Goal: Navigation & Orientation: Locate item on page

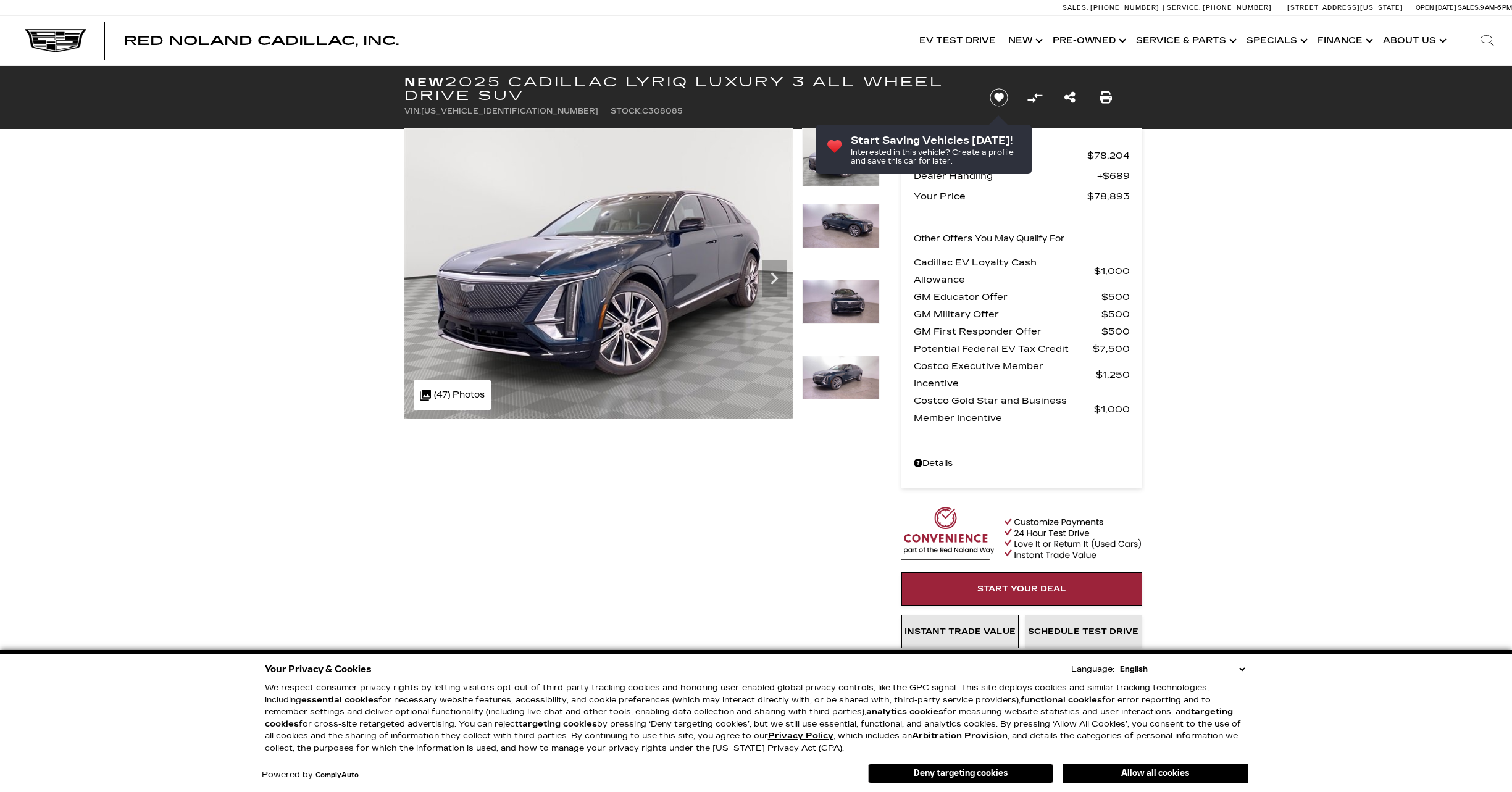
click at [780, 272] on icon "Next" at bounding box center [774, 278] width 25 height 25
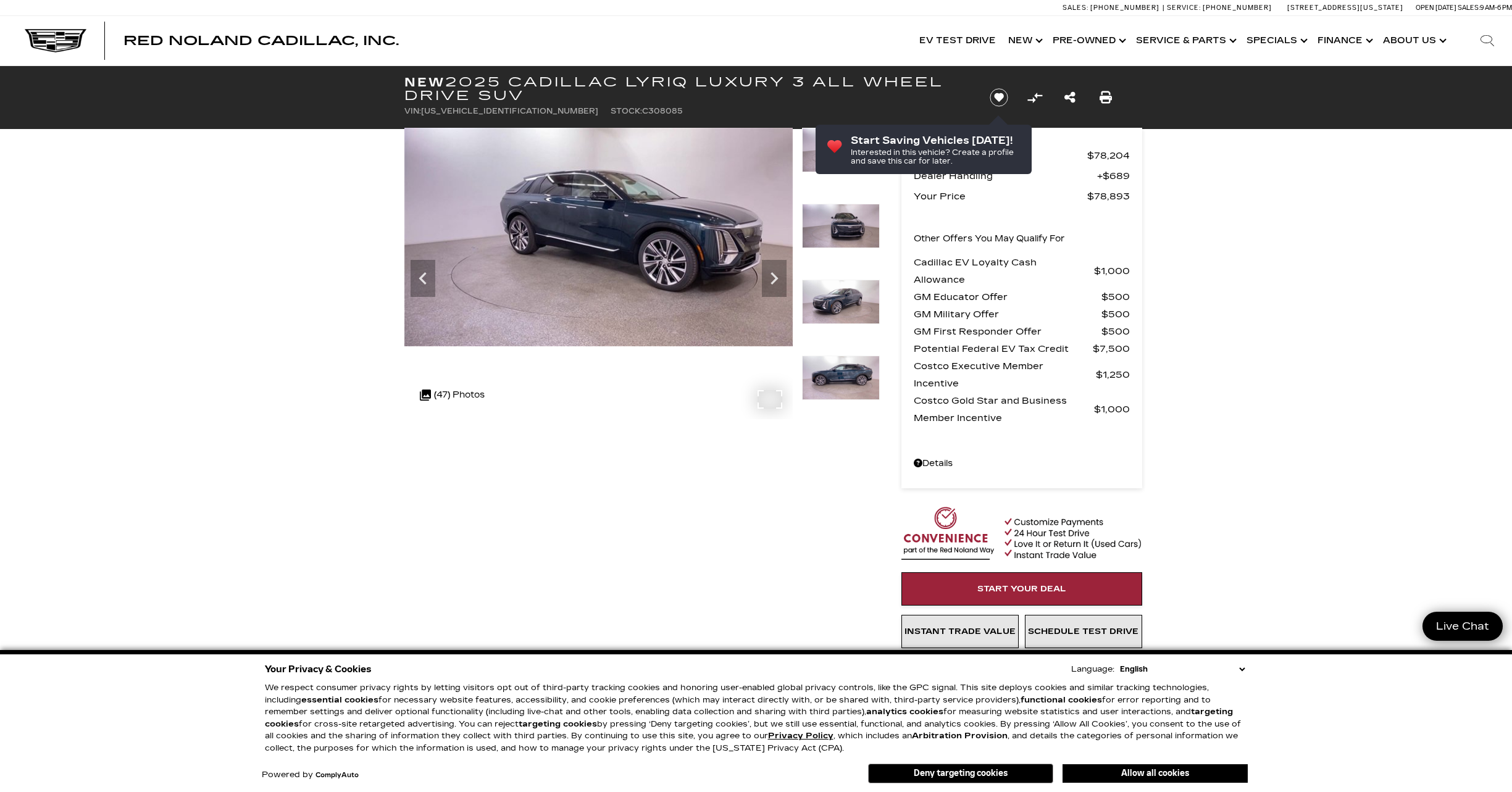
click at [467, 397] on div ".cls-1, .cls-3 { fill: #c50033; } .cls-1 { clip-rule: evenodd; } .cls-2 { clip-…" at bounding box center [452, 395] width 77 height 29
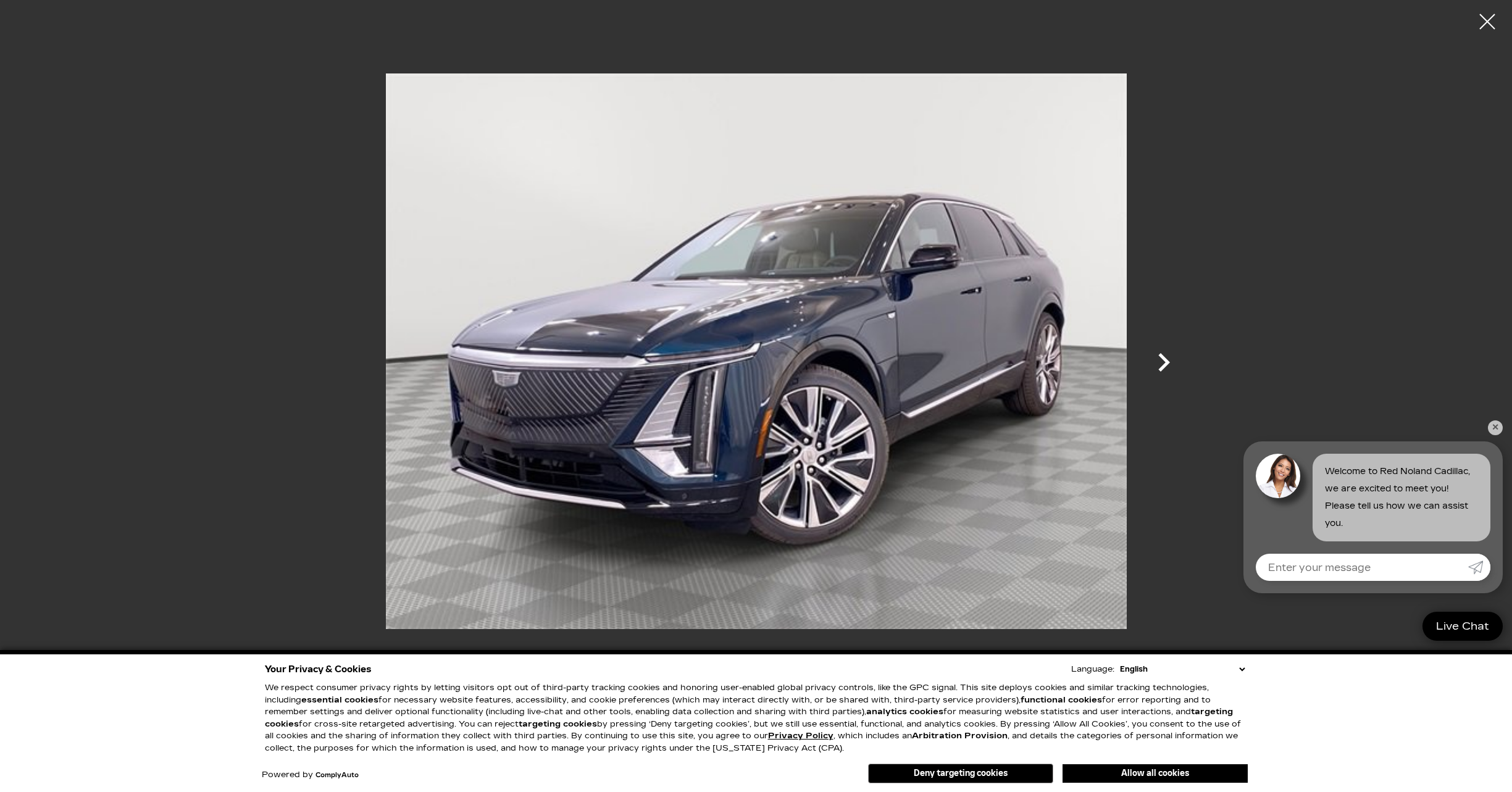
click at [1161, 365] on icon "Next" at bounding box center [1164, 363] width 37 height 37
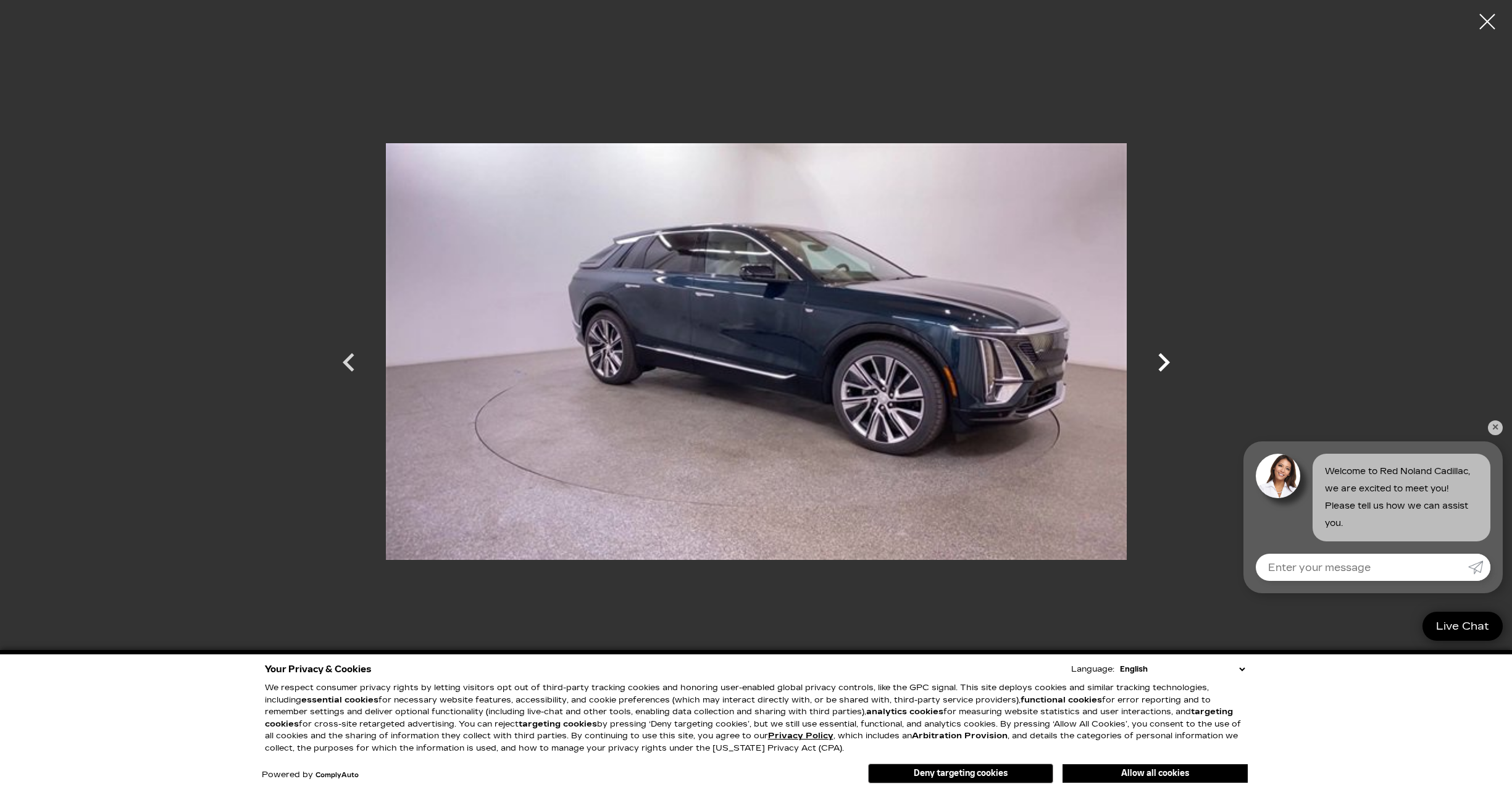
click at [1161, 364] on icon "Next" at bounding box center [1164, 363] width 37 height 37
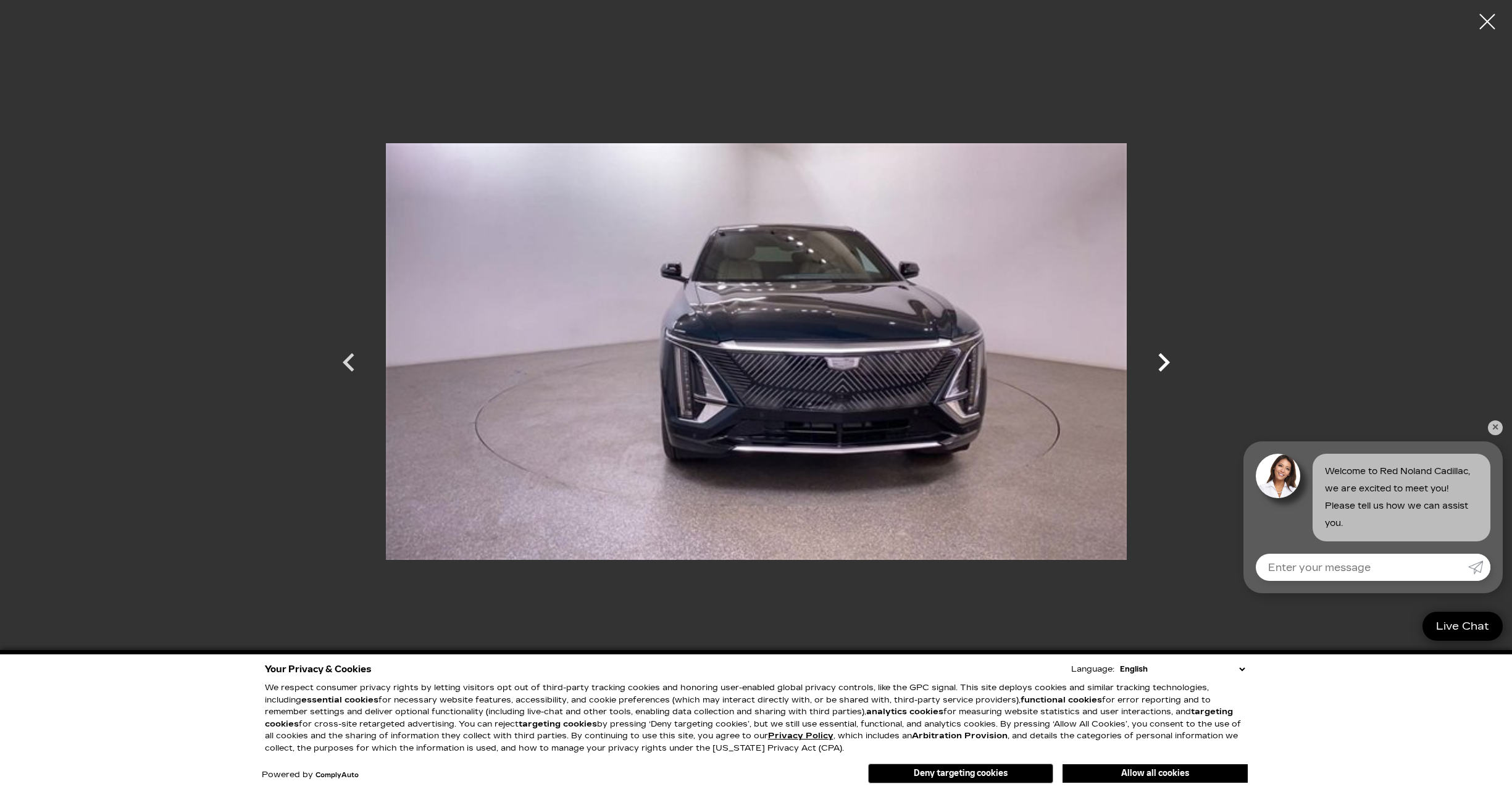
click at [1161, 364] on icon "Next" at bounding box center [1164, 363] width 37 height 37
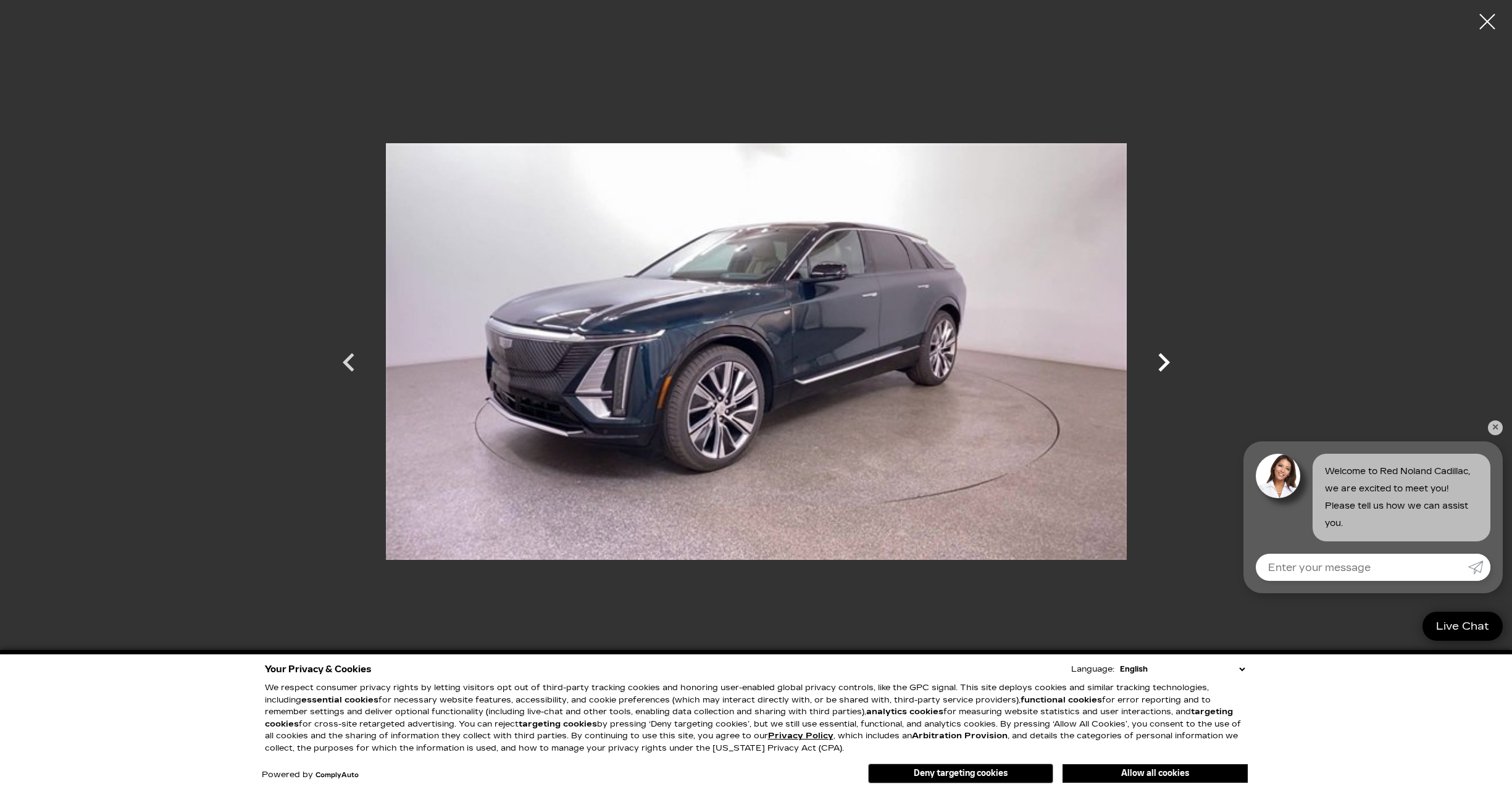
click at [1161, 364] on icon "Next" at bounding box center [1164, 363] width 37 height 37
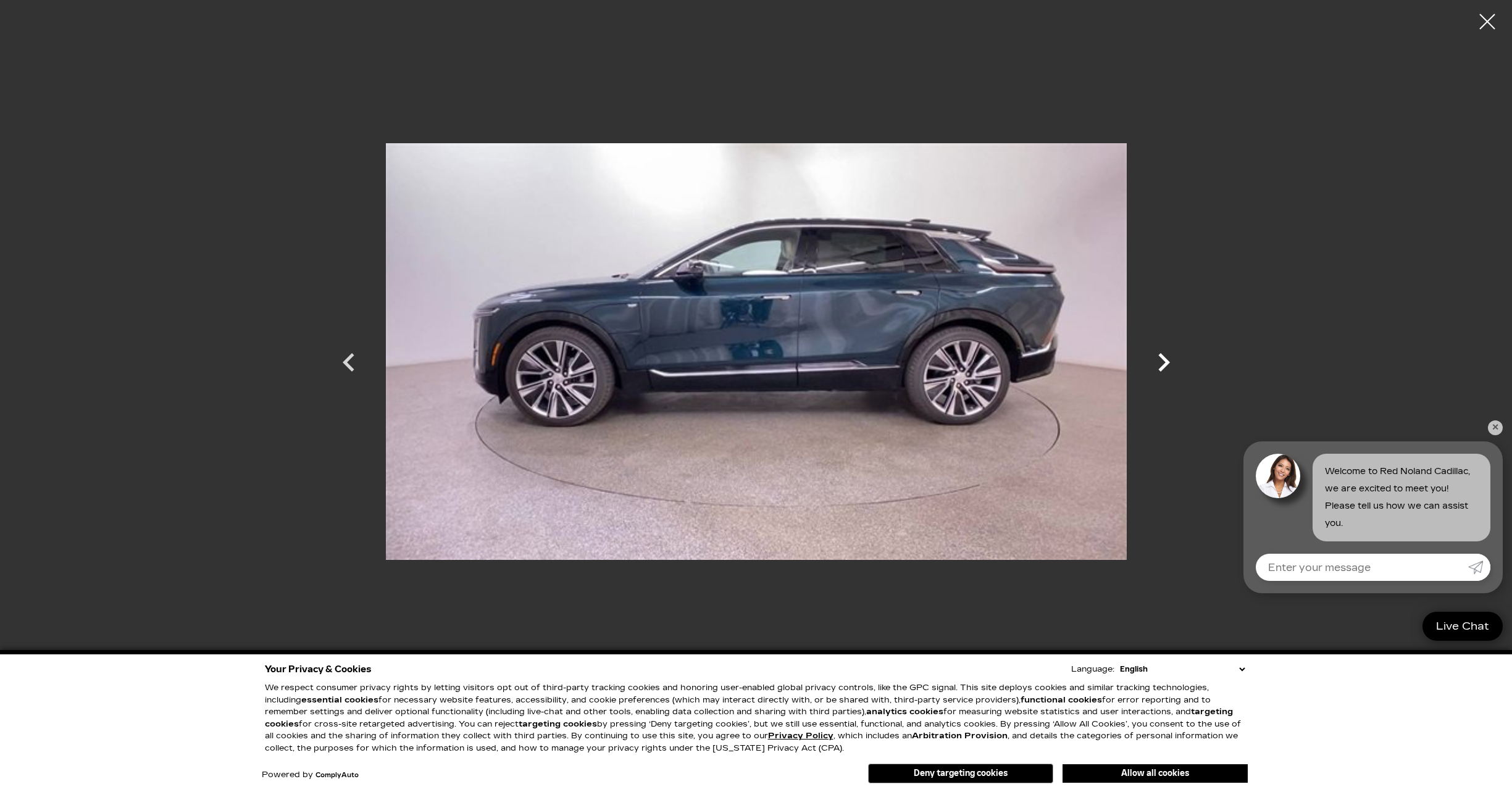
click at [1161, 364] on icon "Next" at bounding box center [1164, 363] width 37 height 37
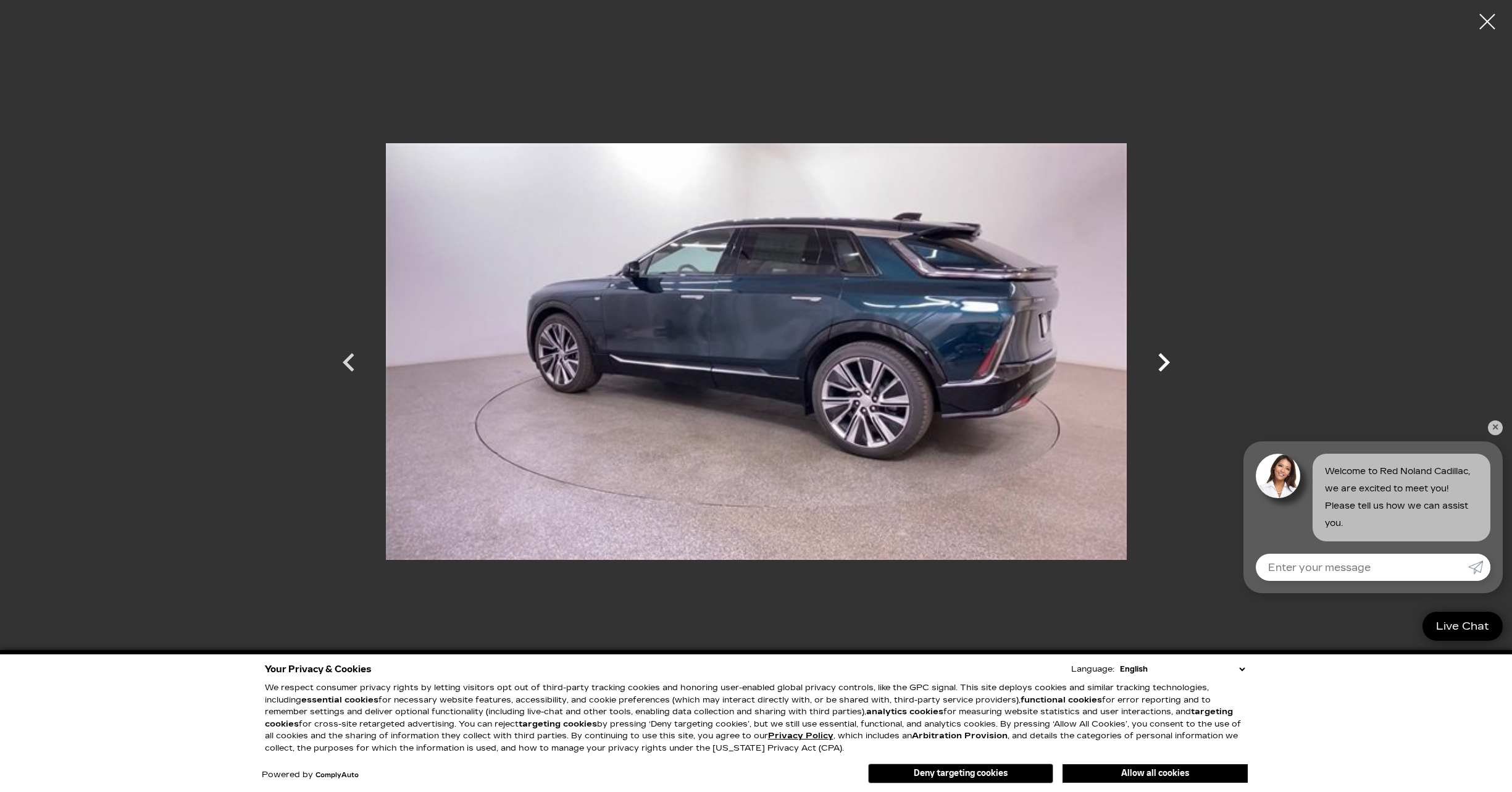
click at [1161, 364] on icon "Next" at bounding box center [1164, 363] width 37 height 37
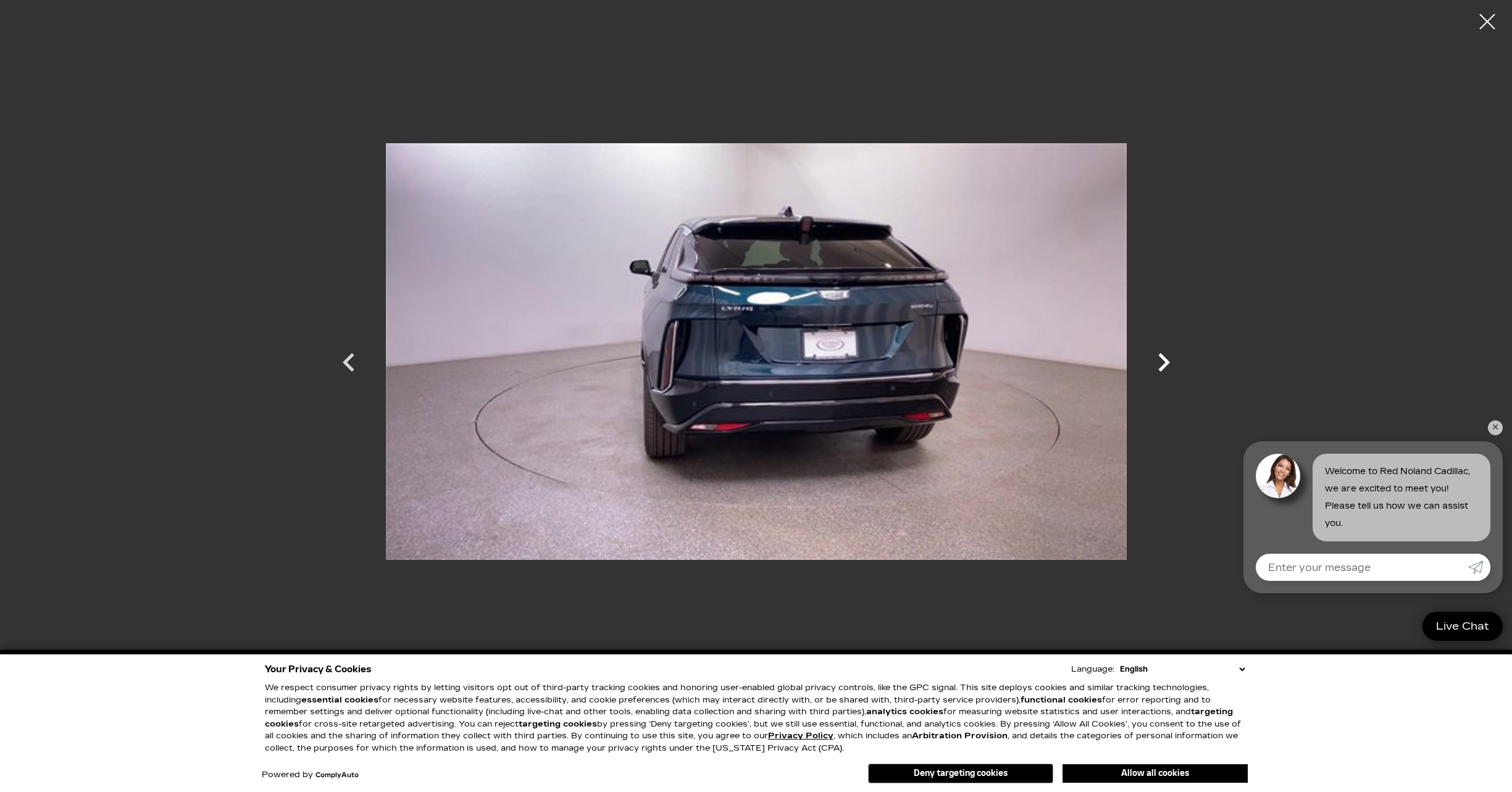
click at [1161, 364] on icon "Next" at bounding box center [1164, 363] width 37 height 37
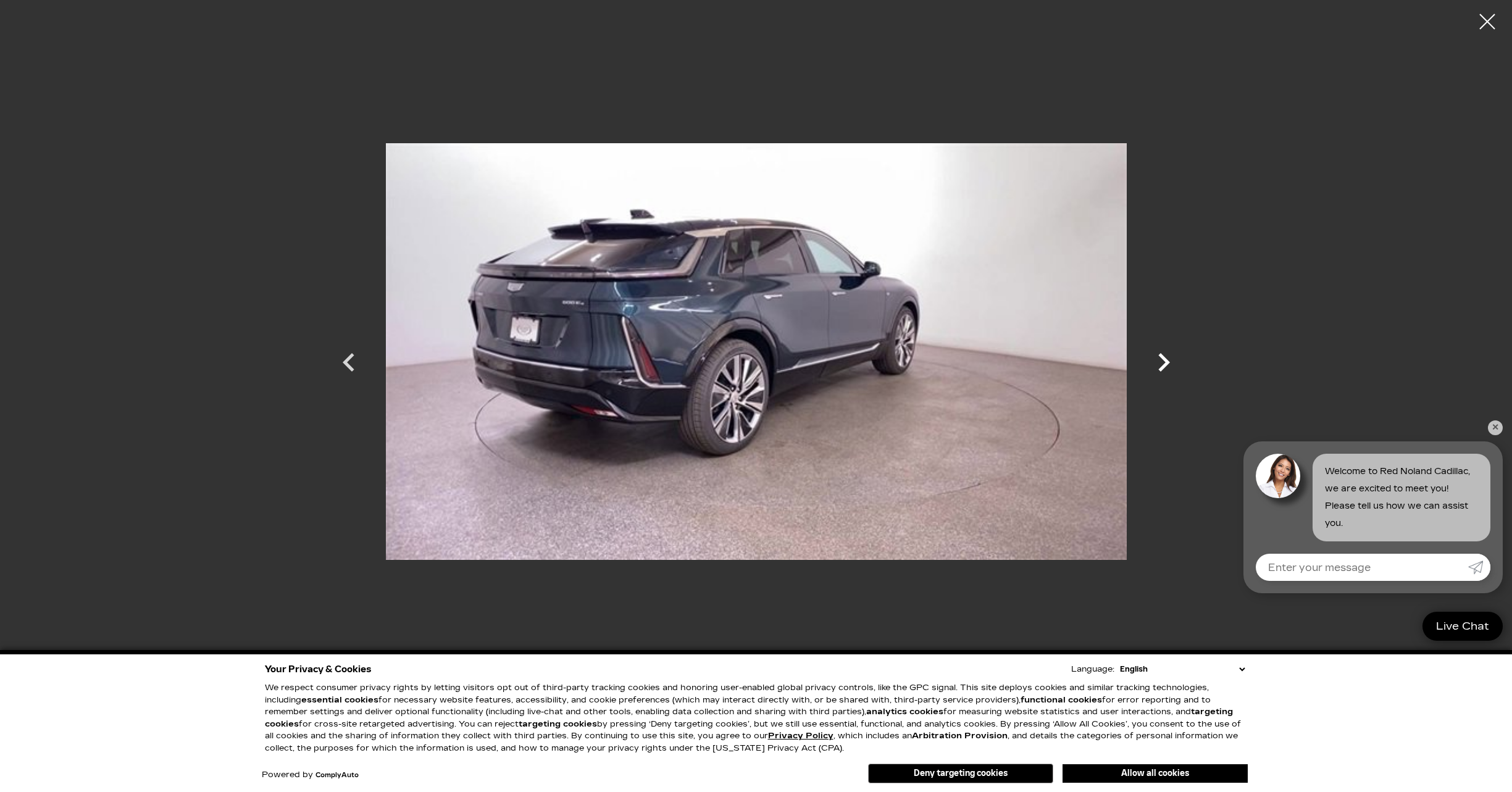
click at [1161, 364] on icon "Next" at bounding box center [1164, 363] width 37 height 37
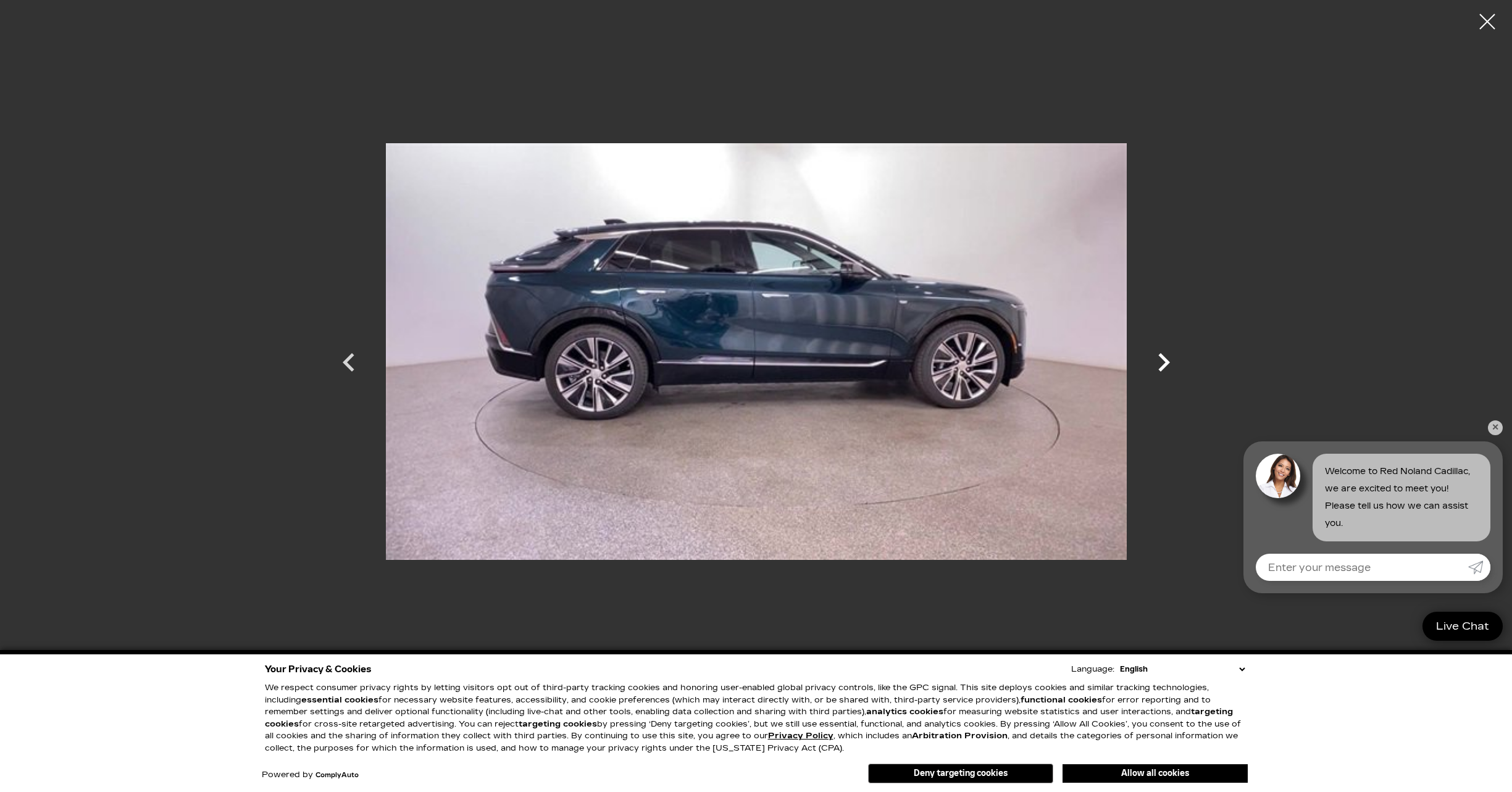
click at [1161, 364] on icon "Next" at bounding box center [1164, 363] width 37 height 37
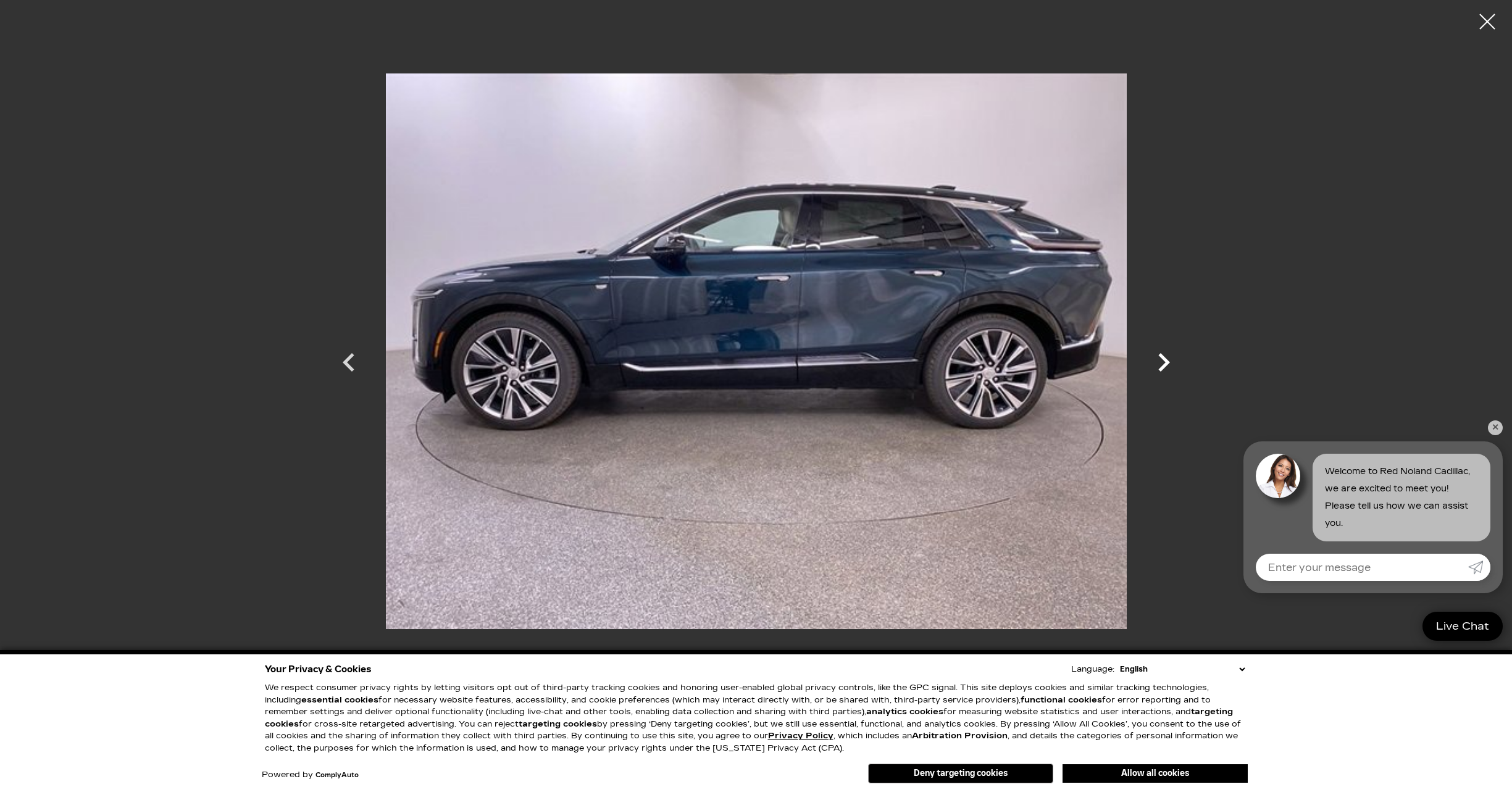
click at [1161, 364] on icon "Next" at bounding box center [1164, 363] width 37 height 37
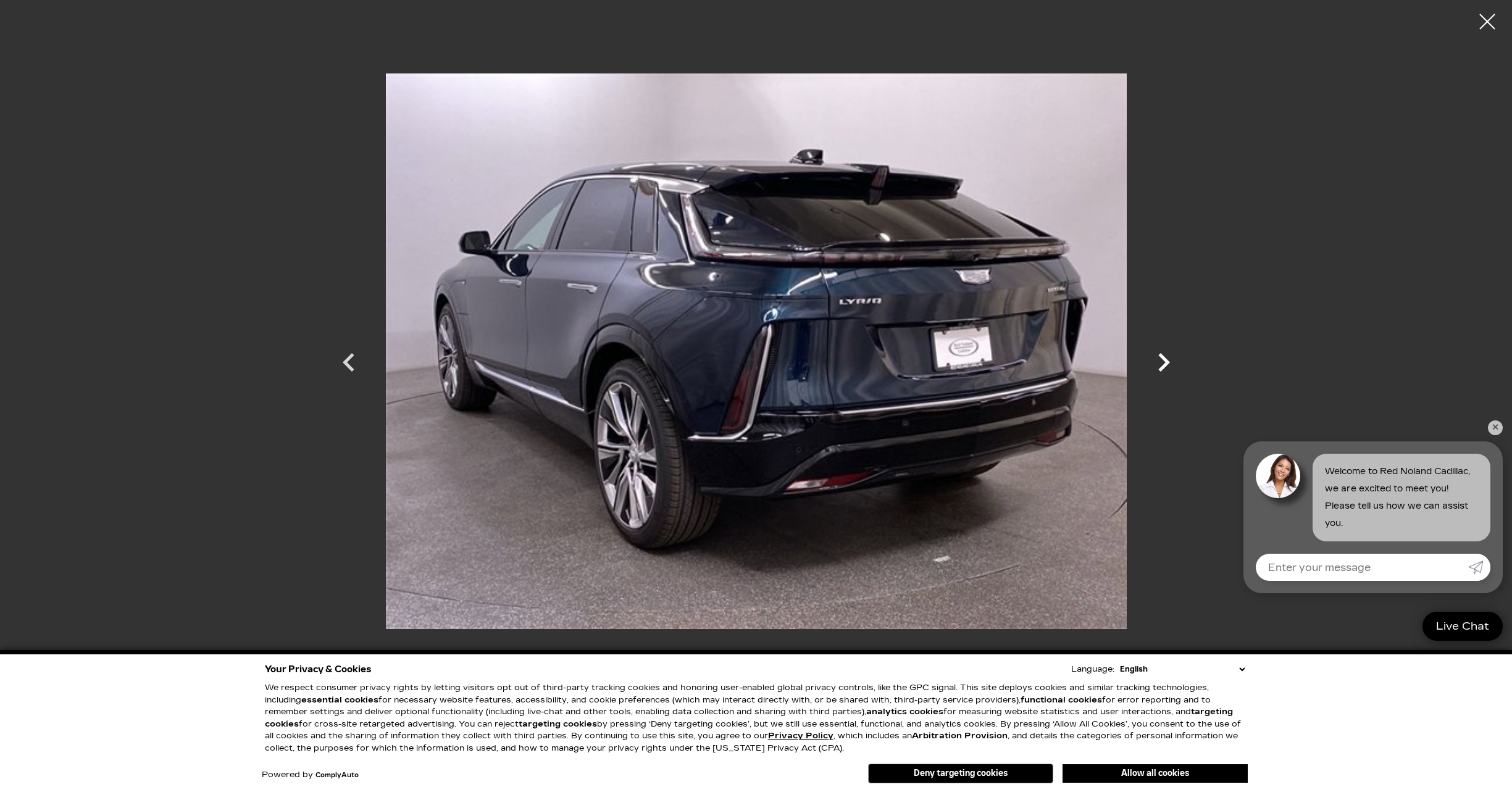
click at [1161, 364] on icon "Next" at bounding box center [1164, 363] width 37 height 37
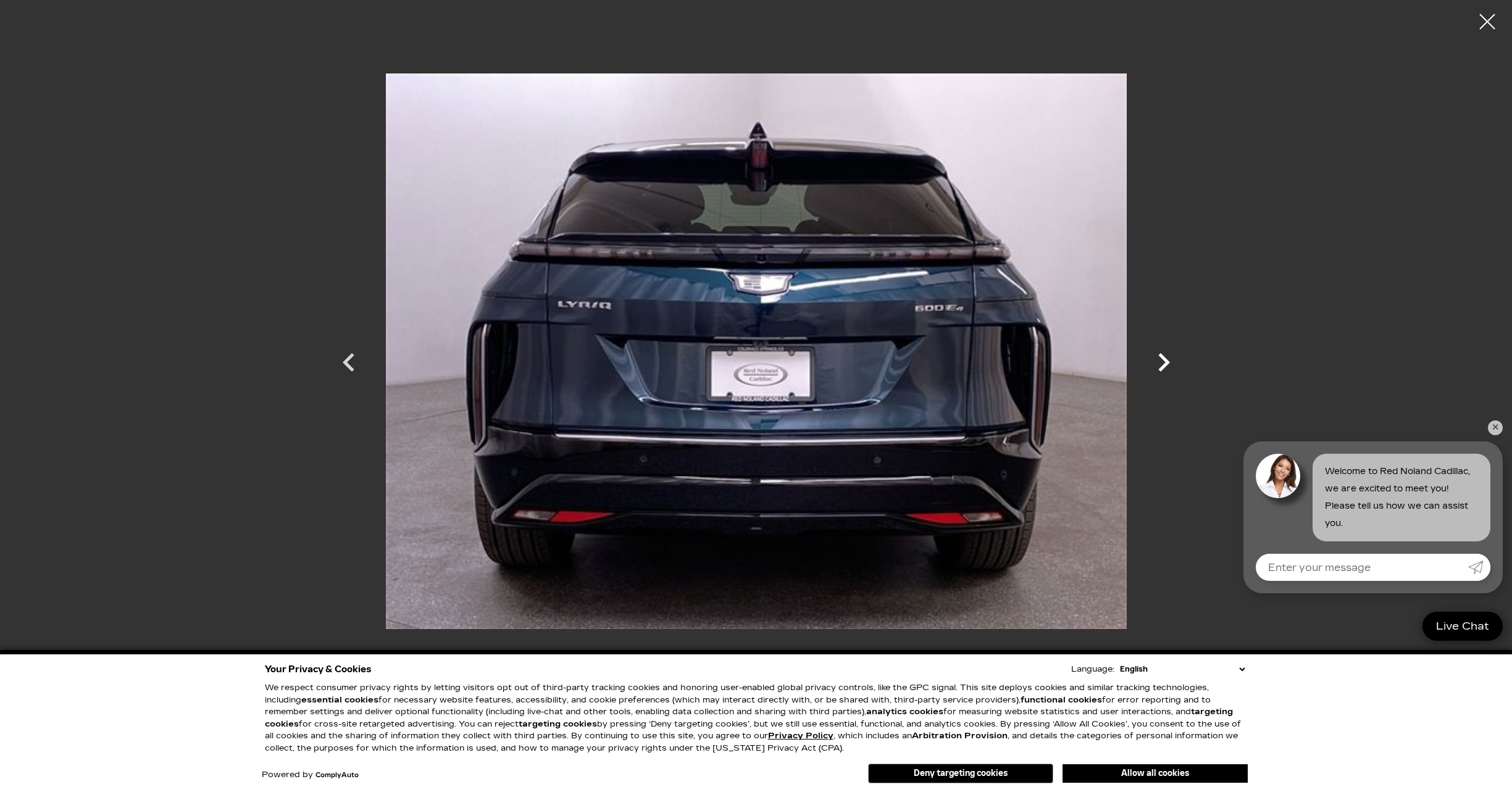
click at [1161, 364] on icon "Next" at bounding box center [1164, 363] width 37 height 37
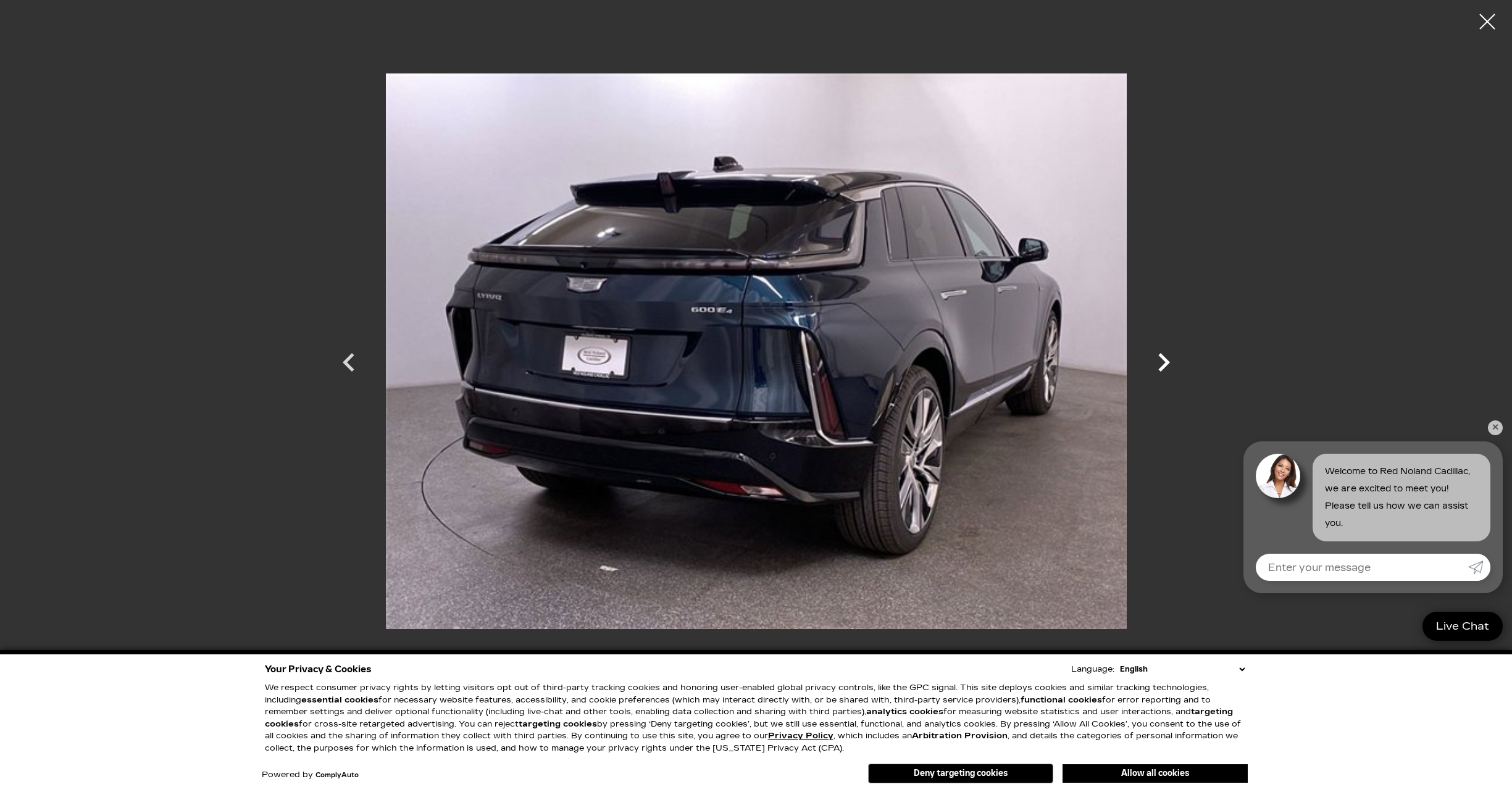
click at [1162, 364] on icon "Next" at bounding box center [1164, 363] width 37 height 37
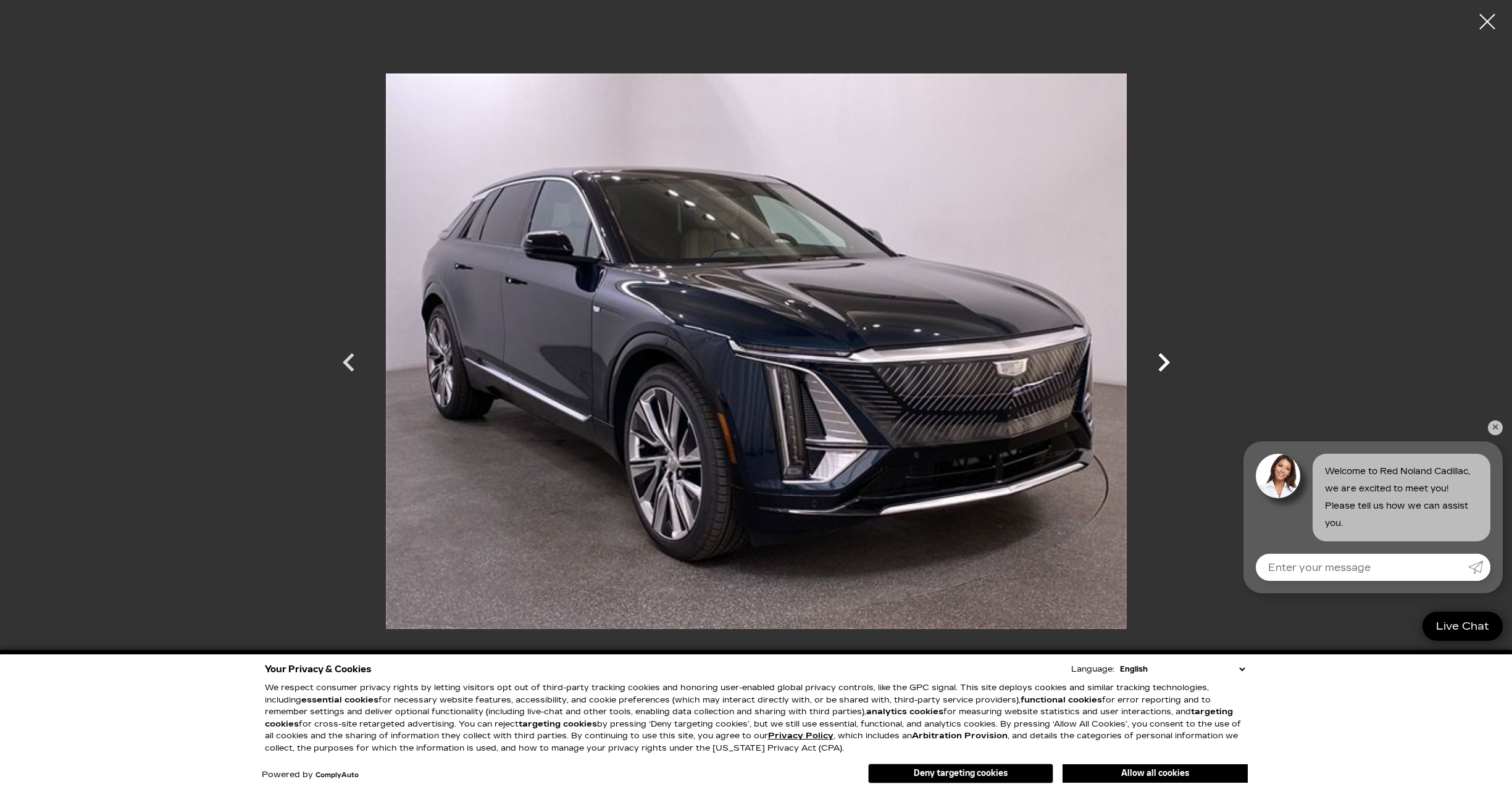
click at [1162, 364] on icon "Next" at bounding box center [1164, 363] width 37 height 37
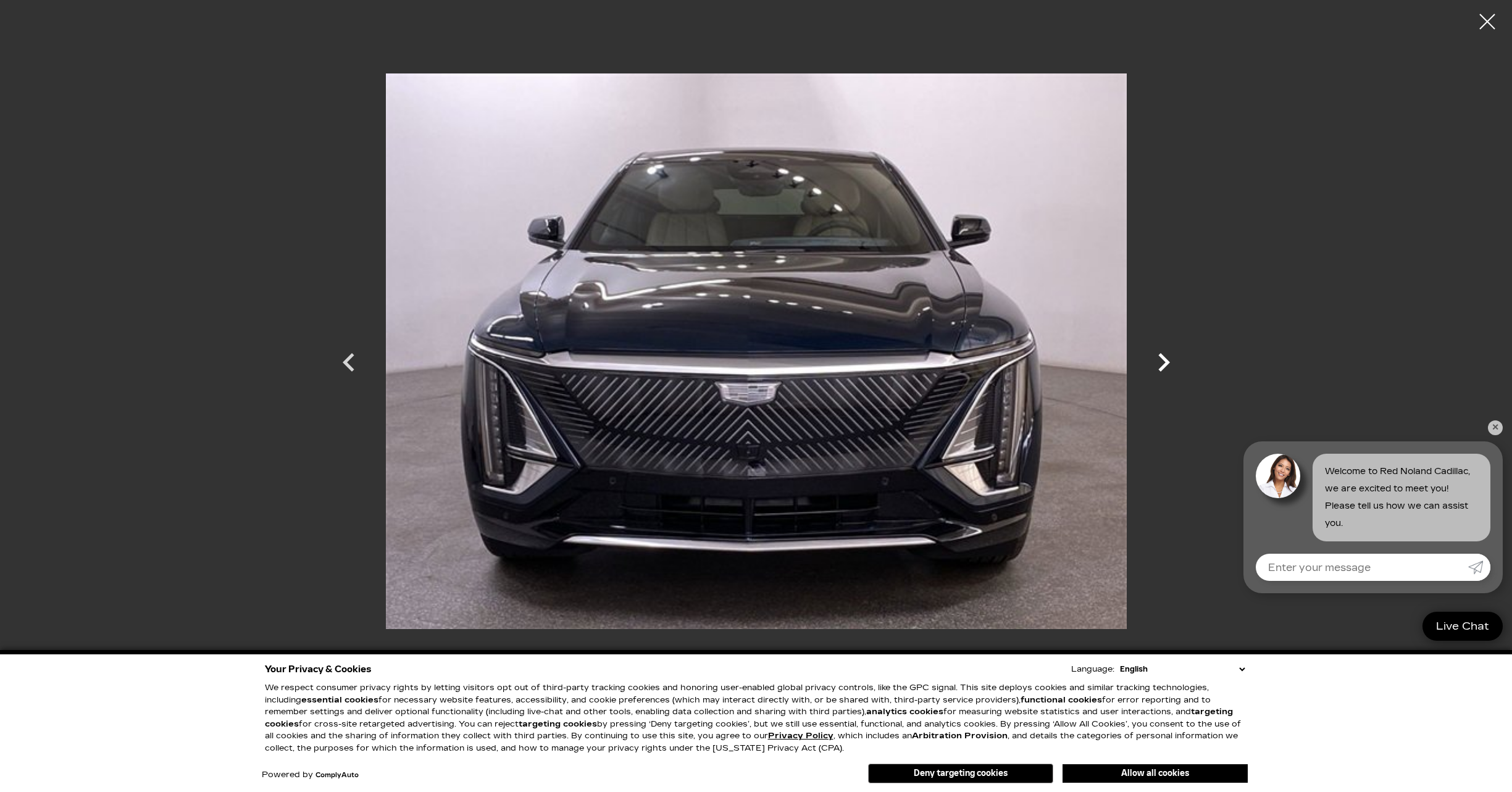
click at [1162, 364] on icon "Next" at bounding box center [1164, 363] width 37 height 37
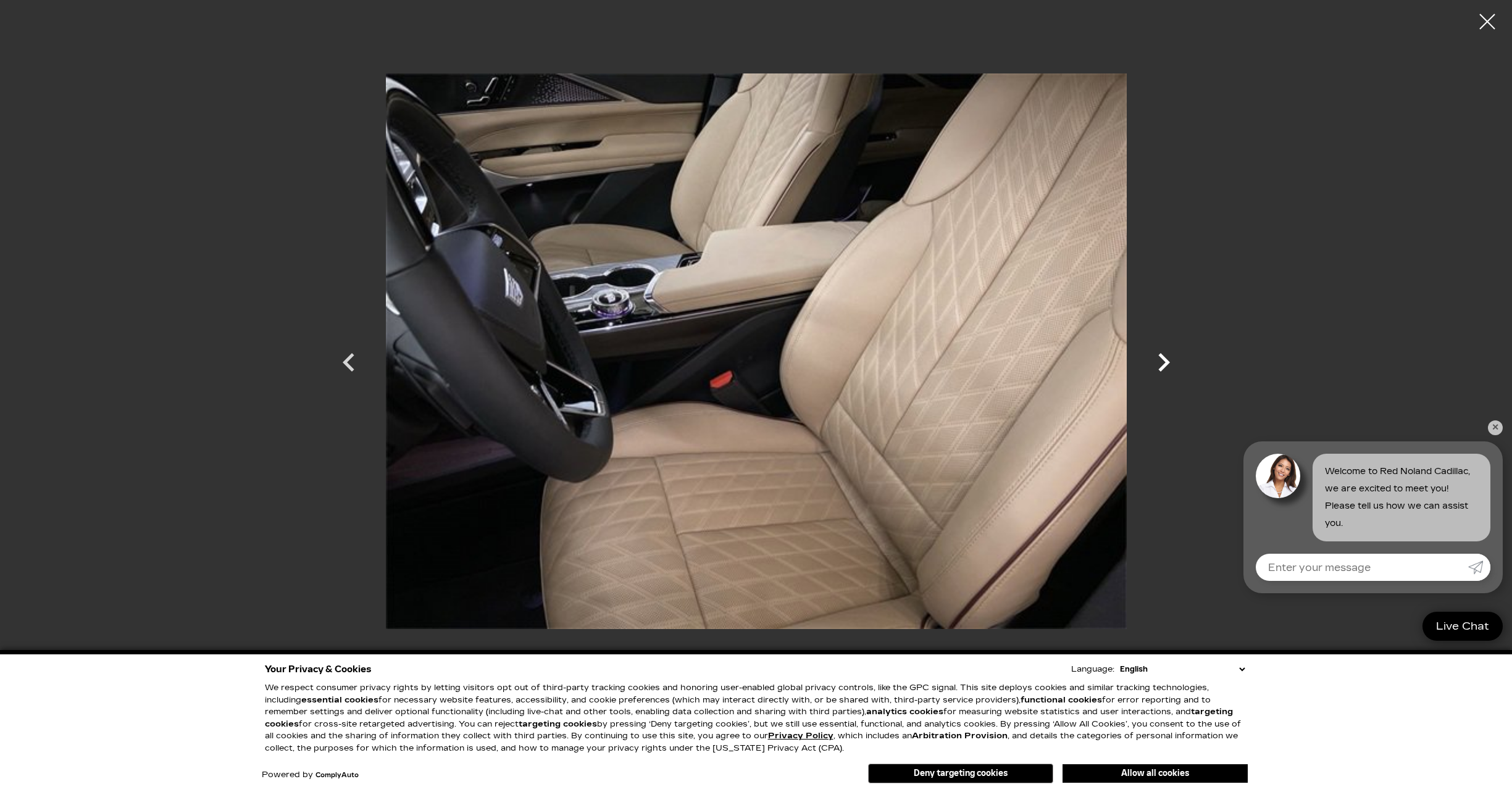
click at [1162, 364] on icon "Next" at bounding box center [1164, 363] width 37 height 37
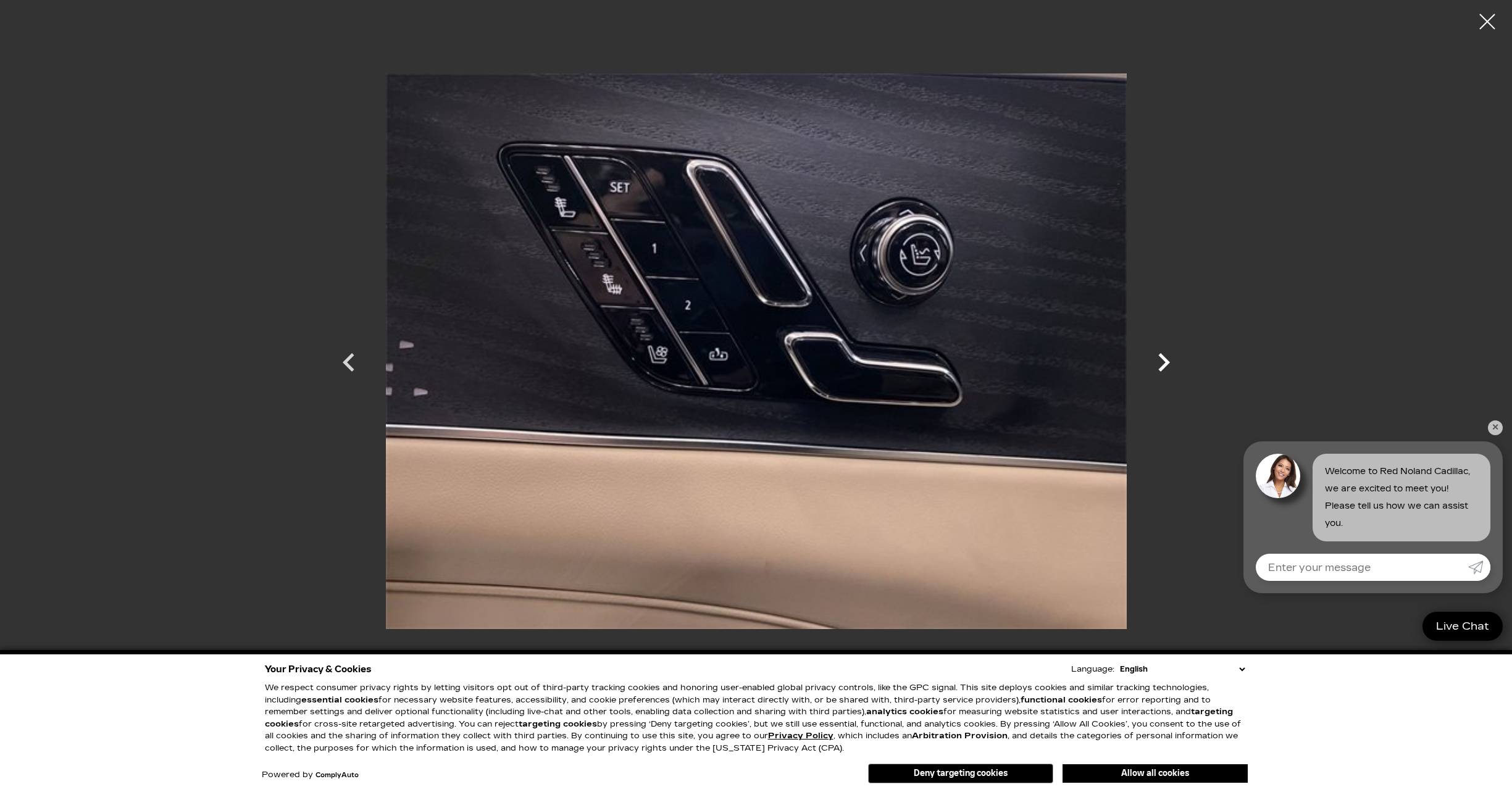
click at [1162, 364] on icon "Next" at bounding box center [1164, 363] width 37 height 37
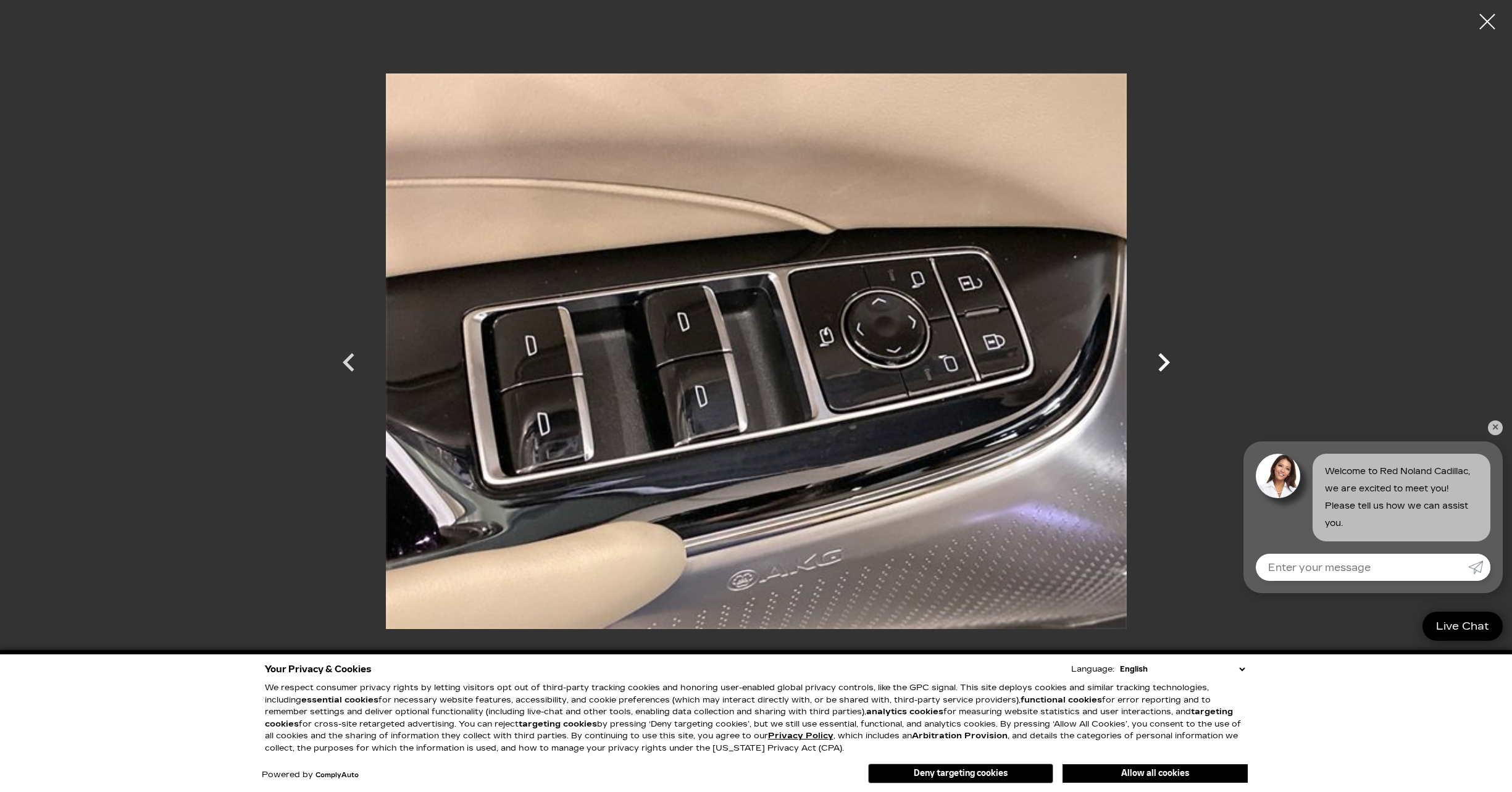
click at [1162, 364] on icon "Next" at bounding box center [1164, 363] width 37 height 37
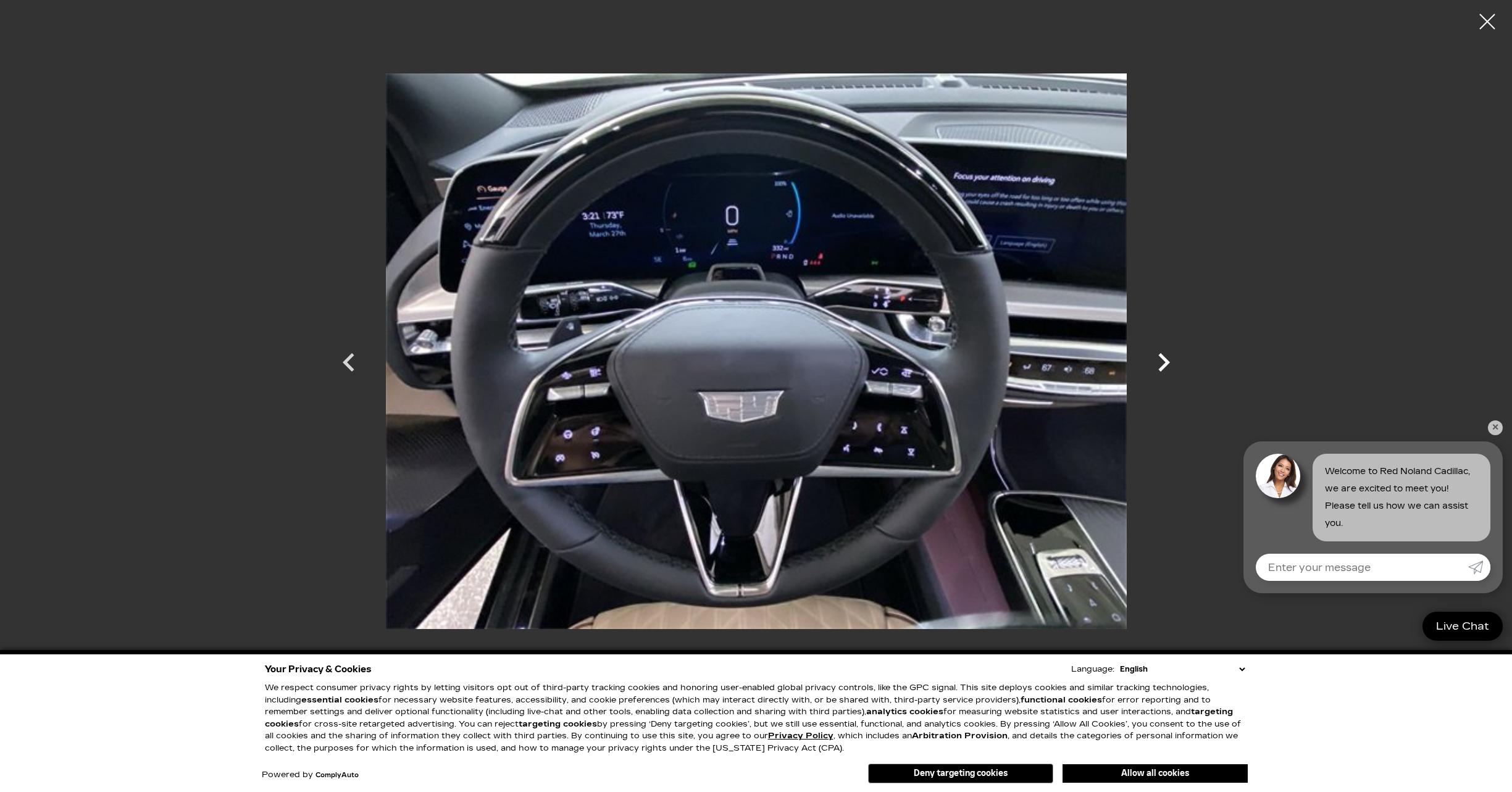
click at [1162, 364] on icon "Next" at bounding box center [1164, 363] width 37 height 37
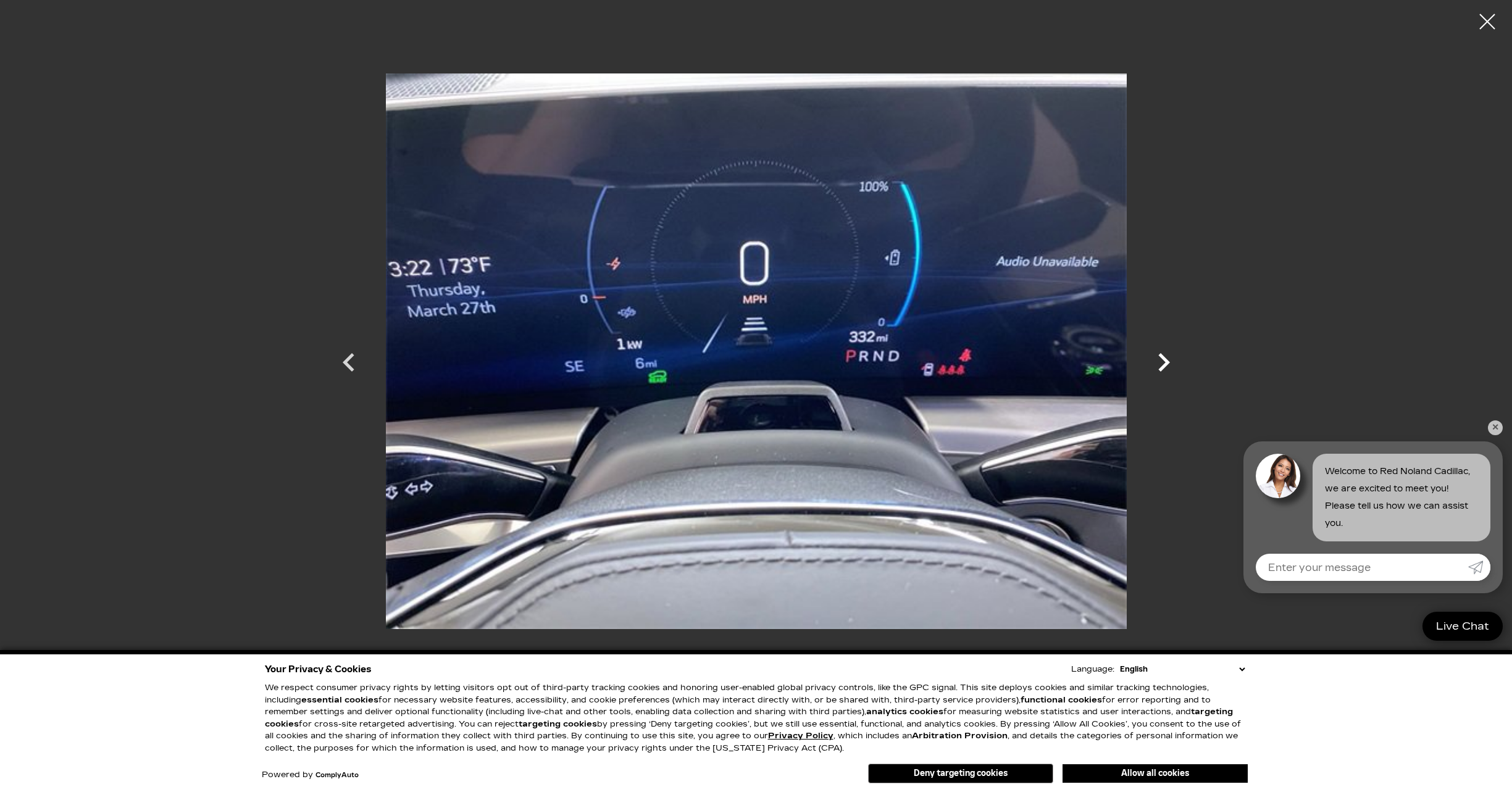
click at [1162, 364] on icon "Next" at bounding box center [1164, 363] width 37 height 37
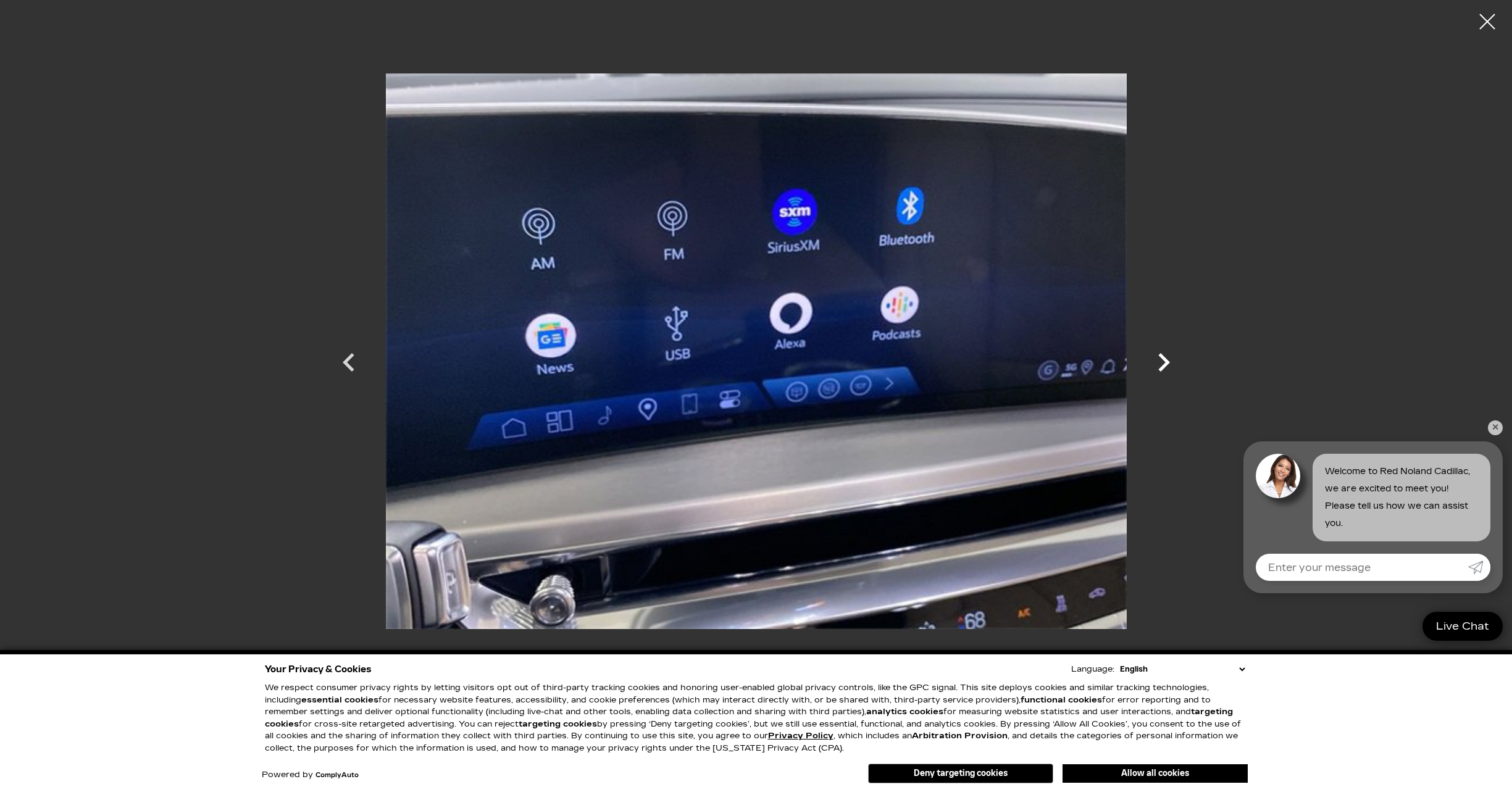
click at [1162, 364] on icon "Next" at bounding box center [1164, 363] width 37 height 37
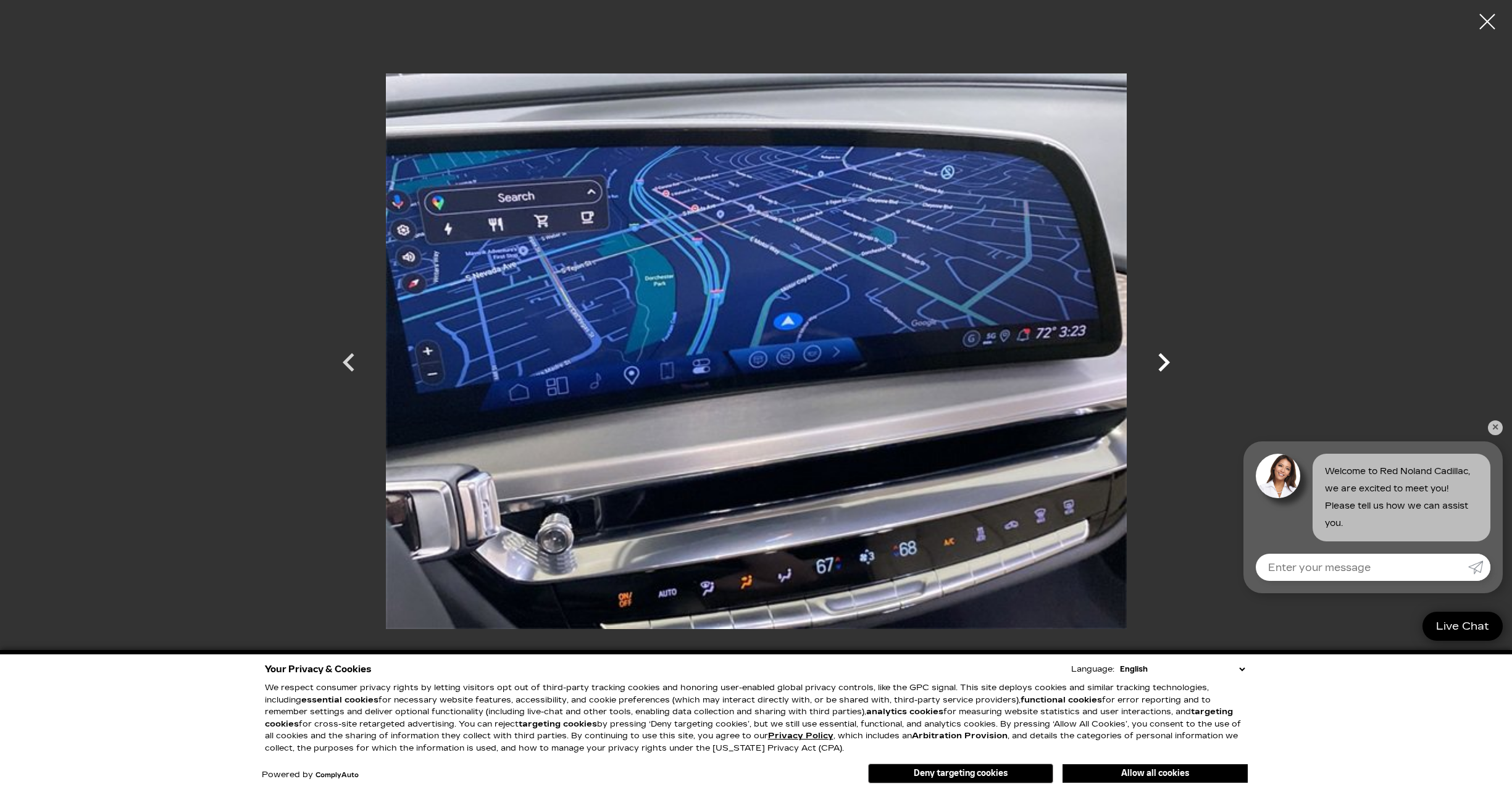
click at [1162, 364] on icon "Next" at bounding box center [1164, 363] width 37 height 37
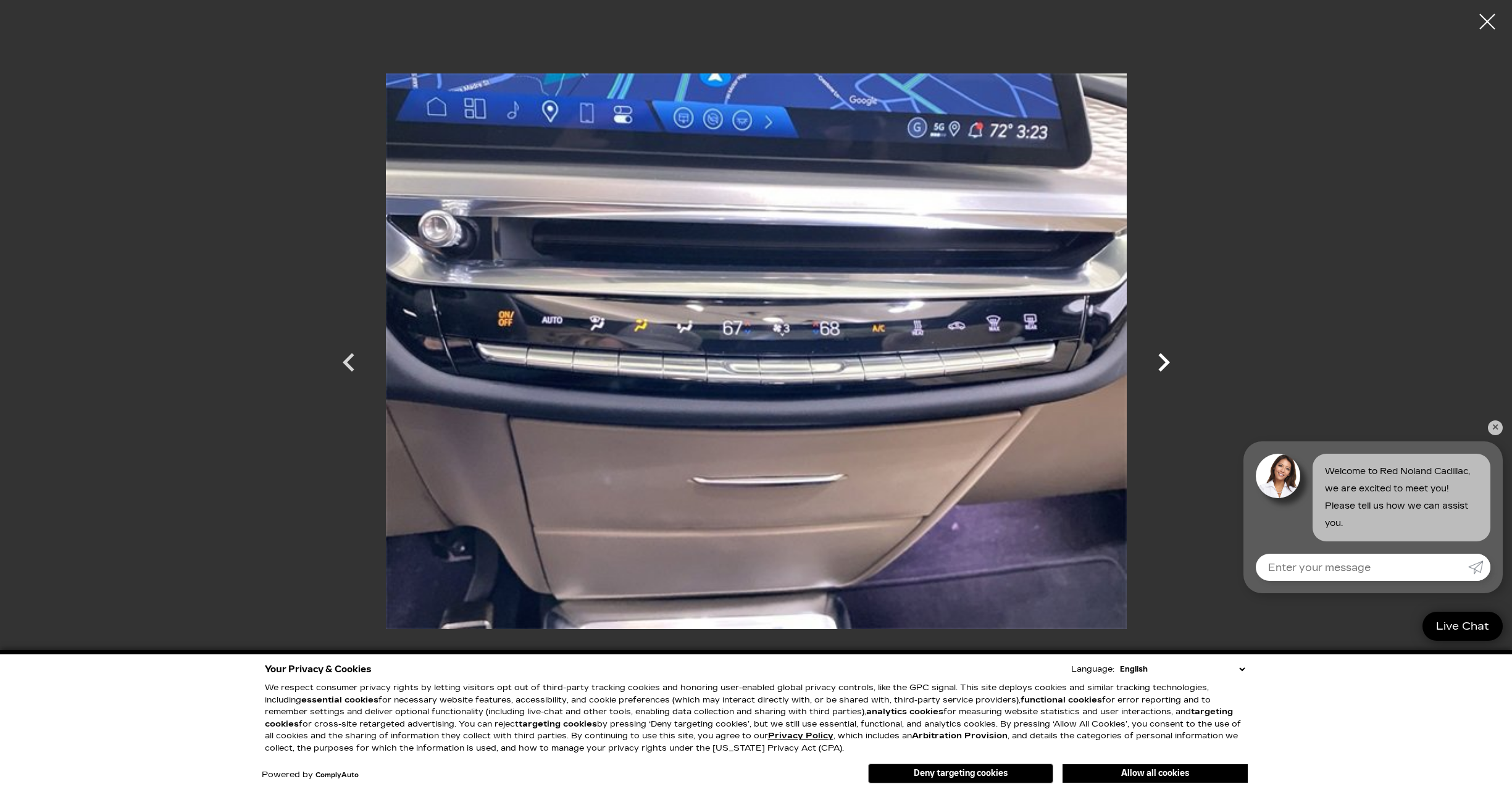
click at [1162, 364] on icon "Next" at bounding box center [1164, 363] width 37 height 37
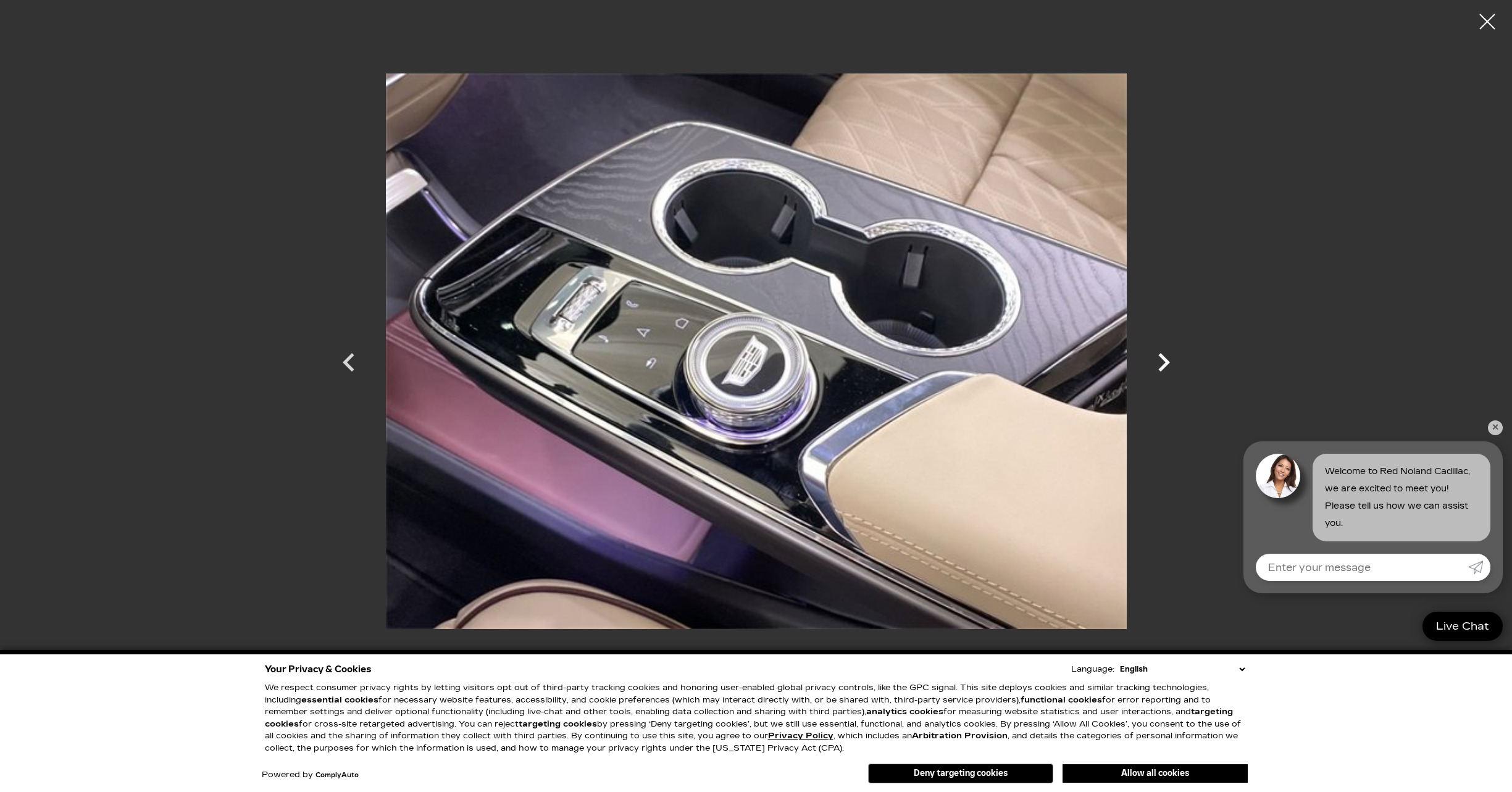
click at [1162, 364] on icon "Next" at bounding box center [1164, 363] width 37 height 37
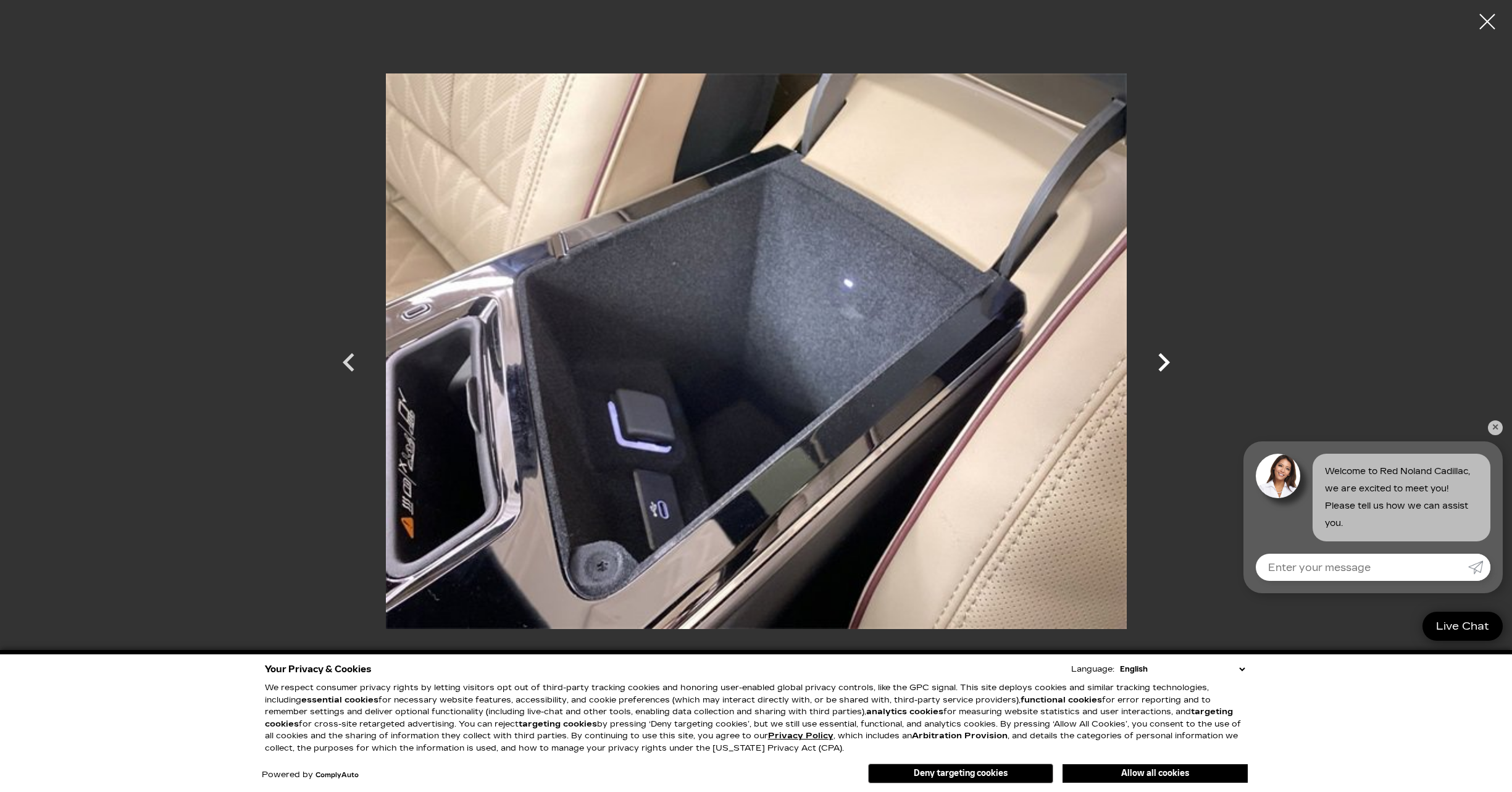
click at [1162, 364] on icon "Next" at bounding box center [1164, 363] width 37 height 37
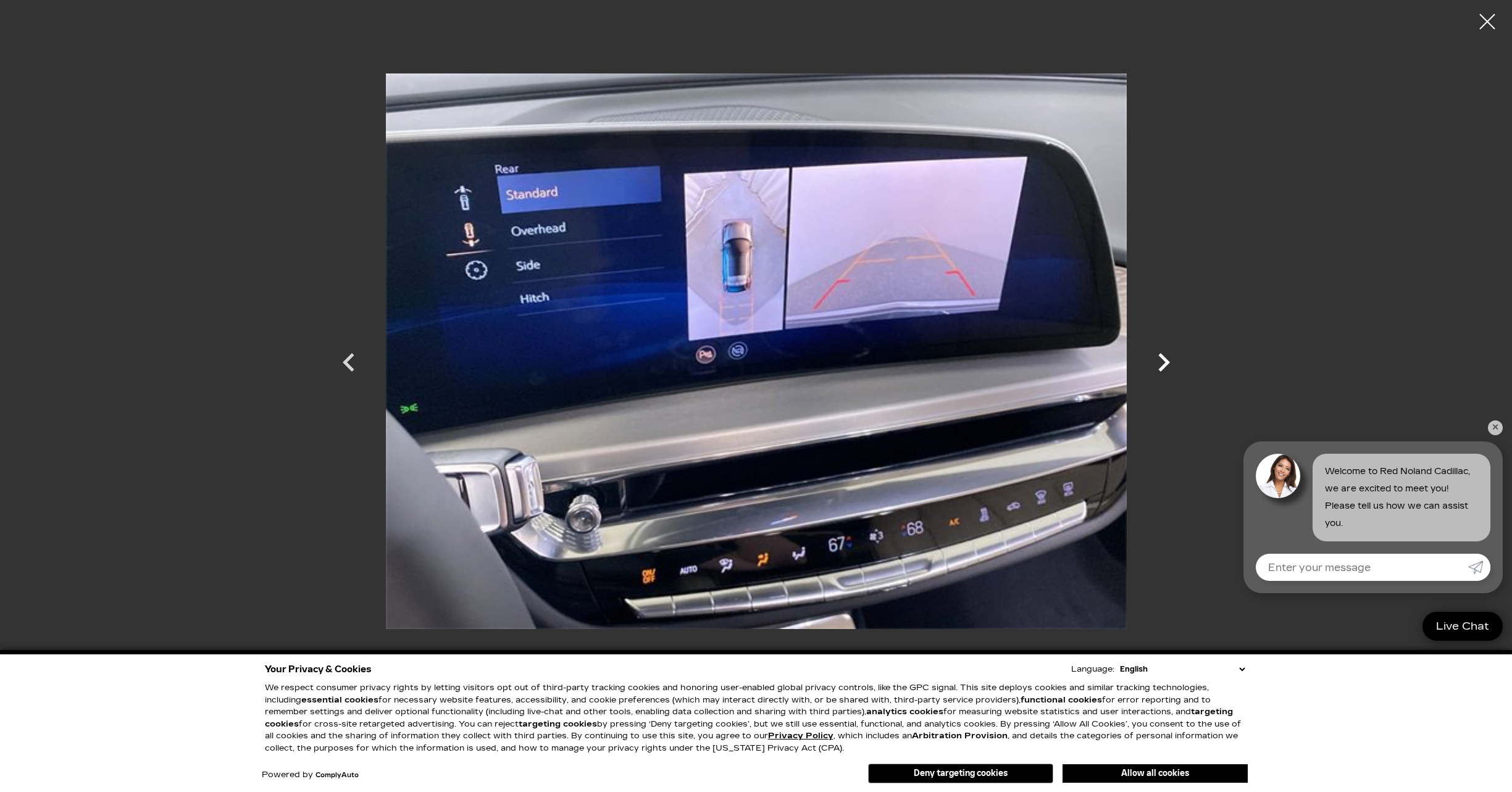
click at [1162, 364] on icon "Next" at bounding box center [1164, 363] width 37 height 37
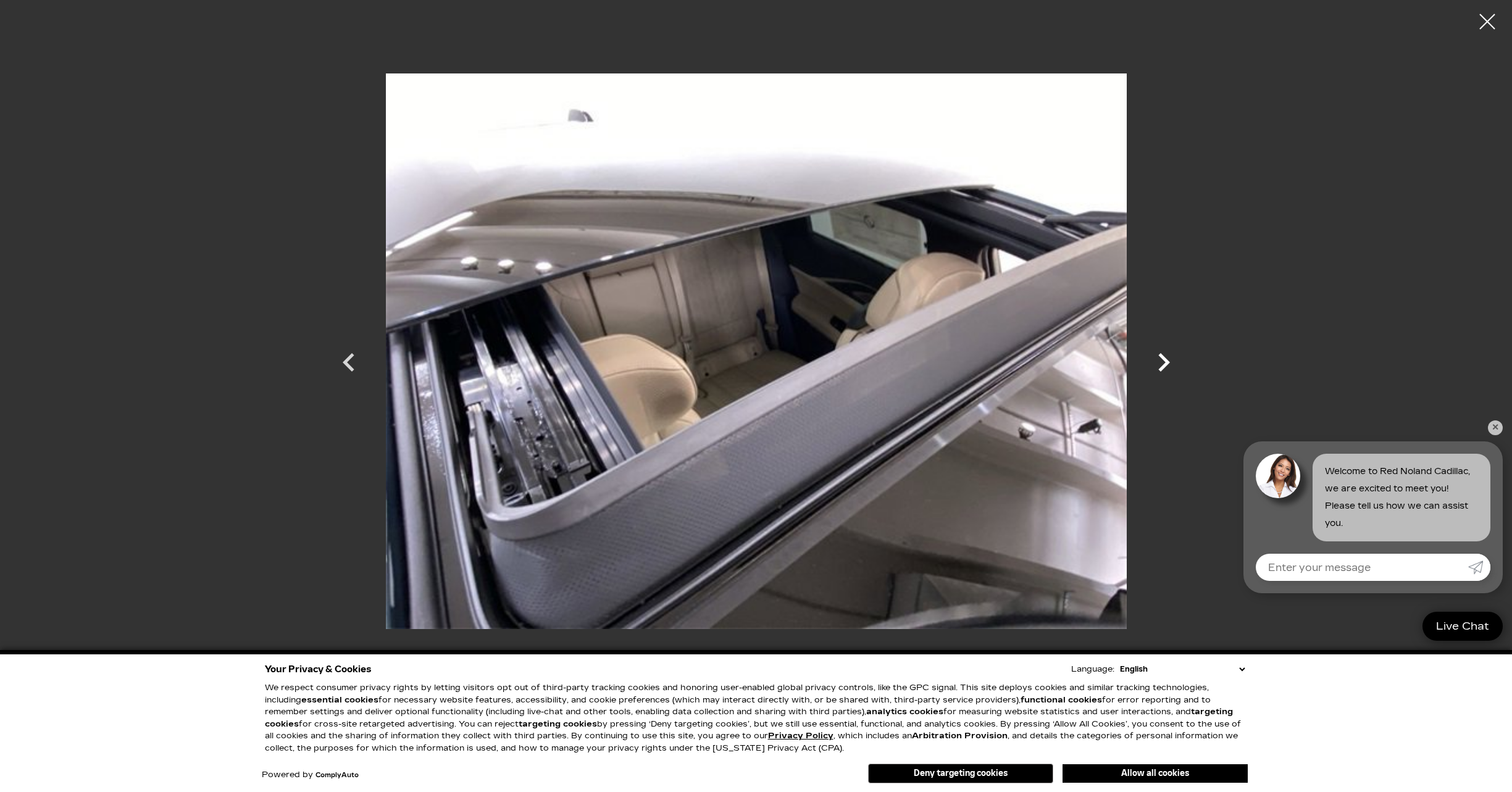
click at [1162, 364] on icon "Next" at bounding box center [1164, 363] width 37 height 37
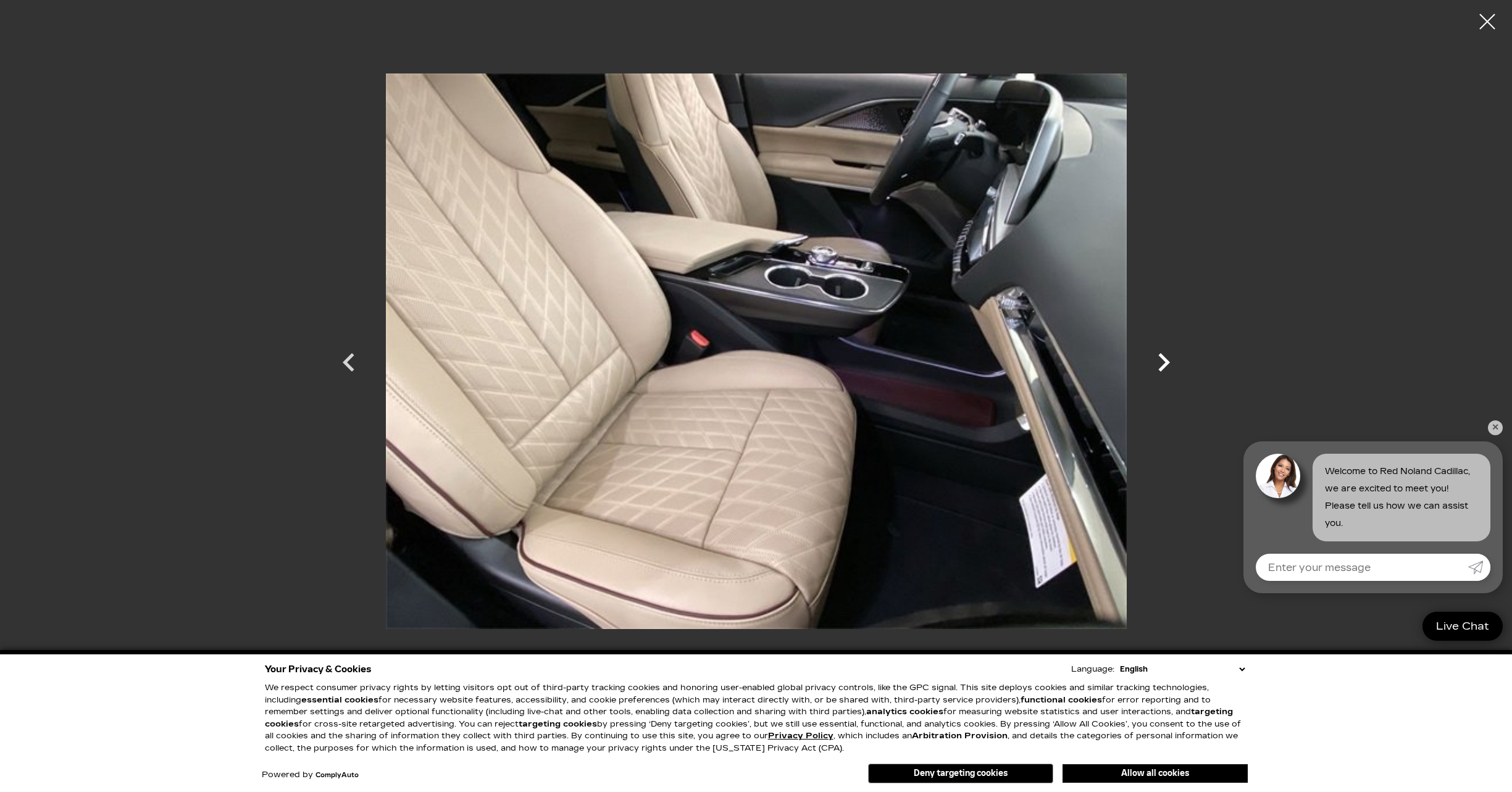
click at [1162, 364] on icon "Next" at bounding box center [1164, 363] width 37 height 37
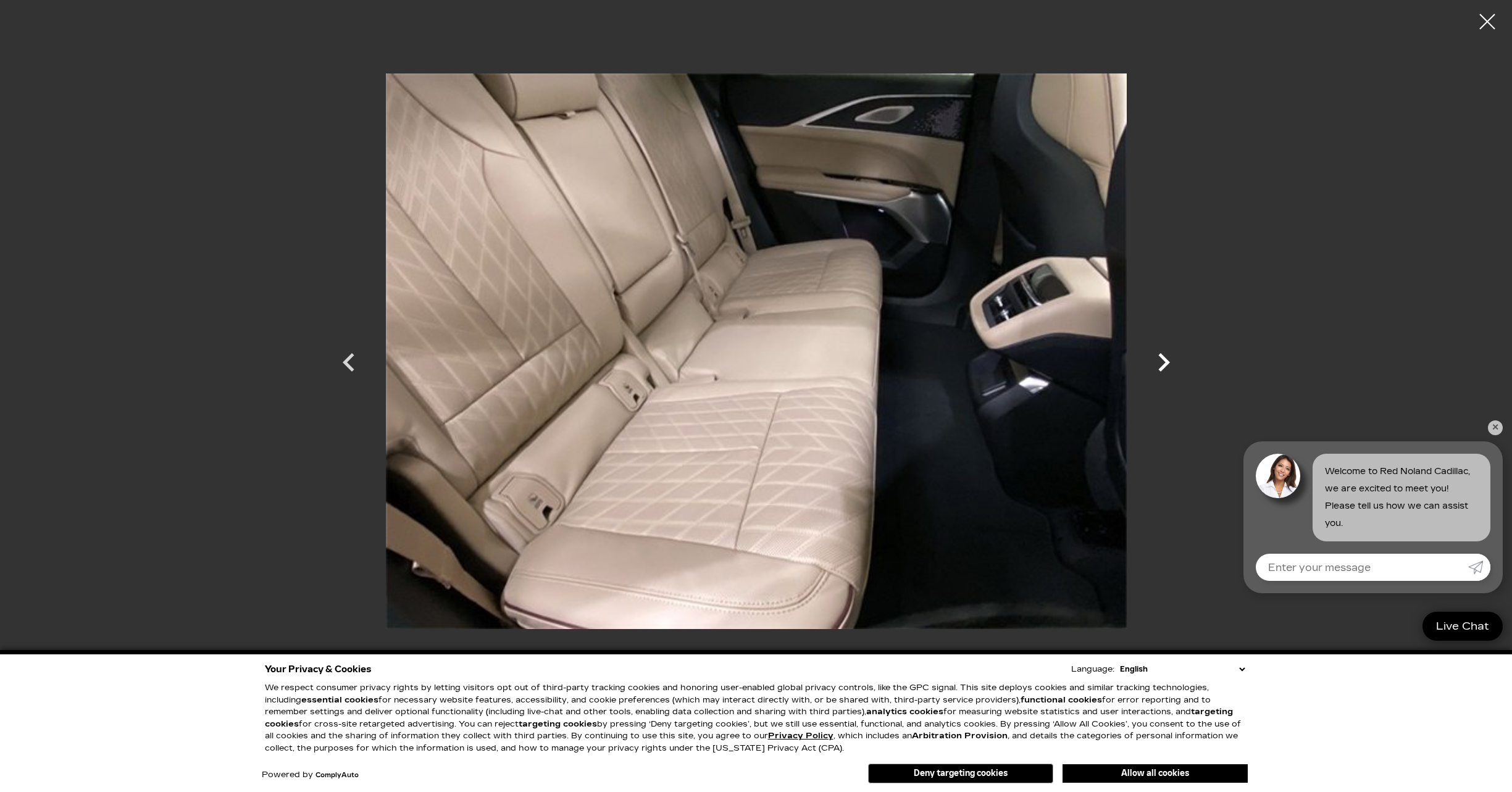
click at [1162, 364] on icon "Next" at bounding box center [1164, 363] width 37 height 37
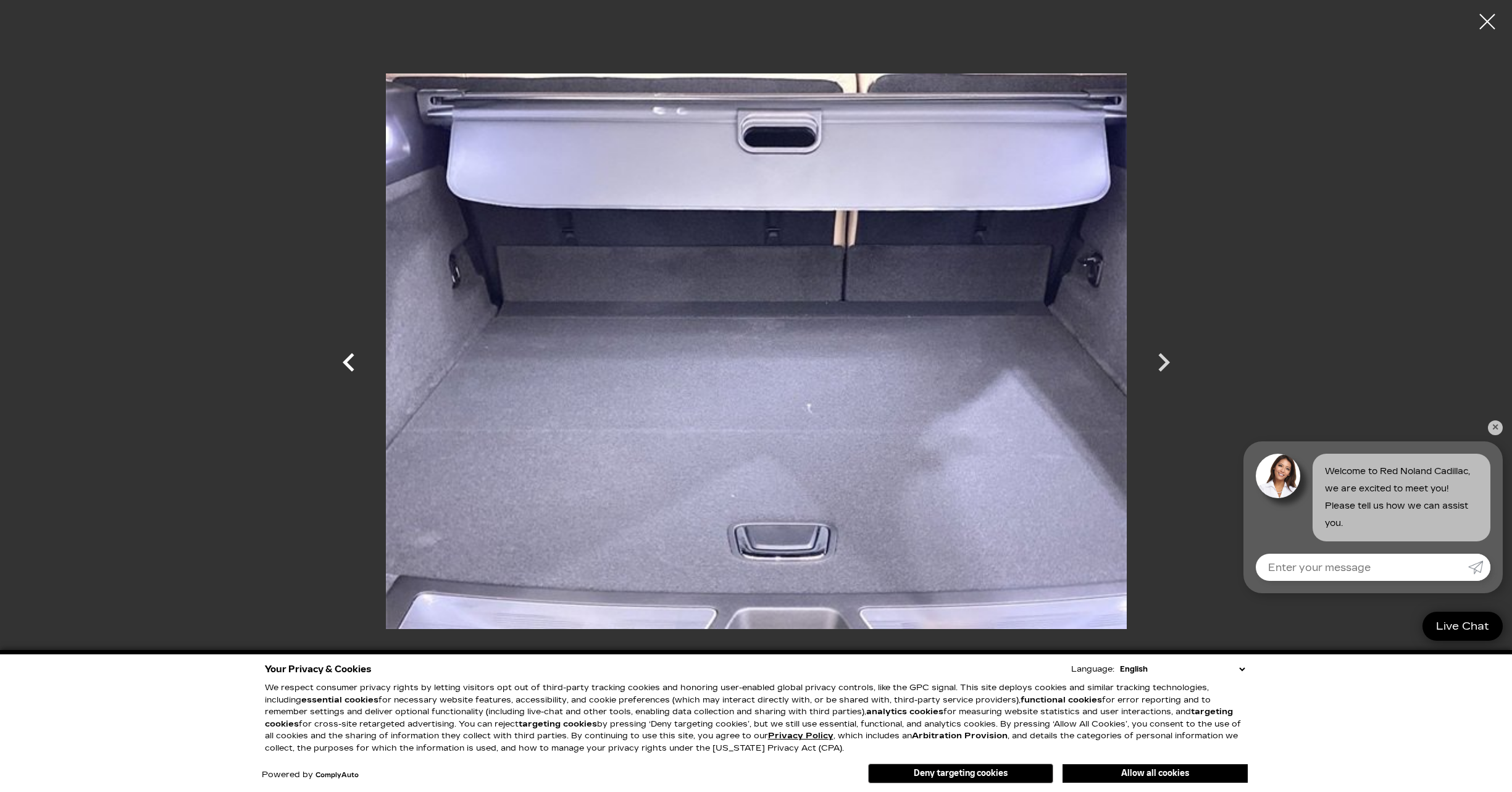
click at [356, 369] on icon "Previous" at bounding box center [349, 363] width 37 height 37
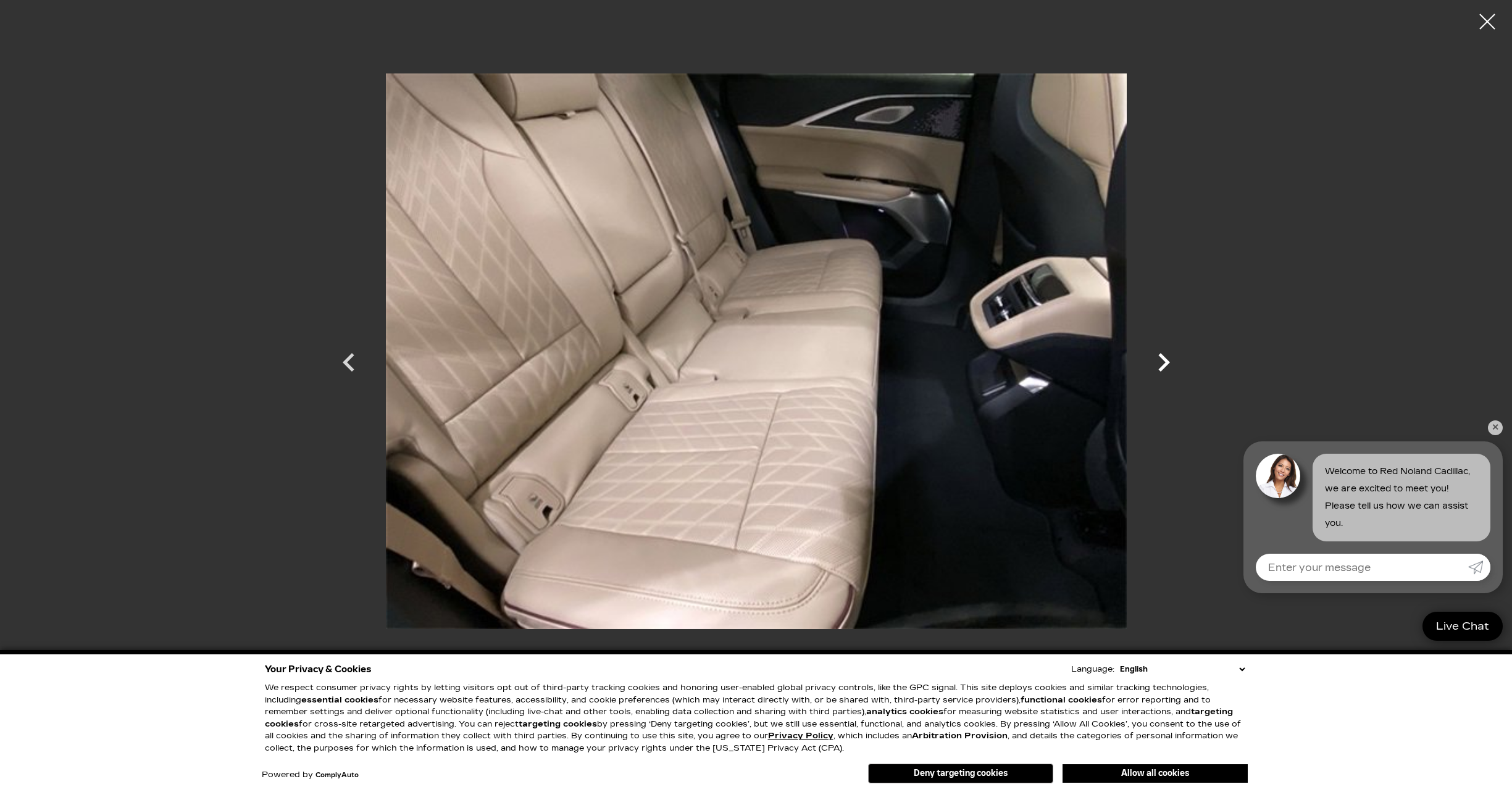
click at [1162, 361] on icon "Next" at bounding box center [1164, 363] width 37 height 37
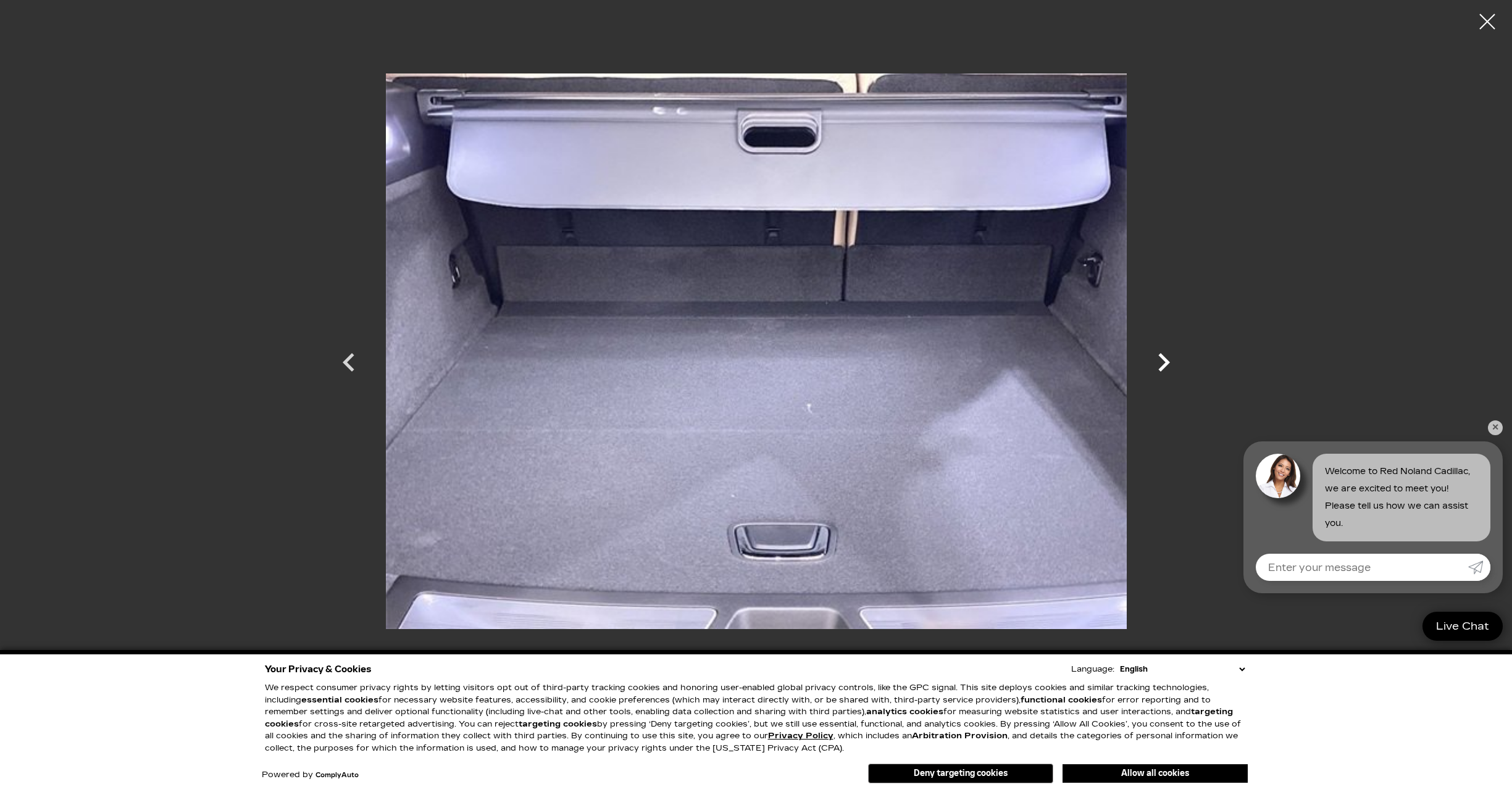
click at [1162, 361] on icon "Next" at bounding box center [1164, 363] width 37 height 37
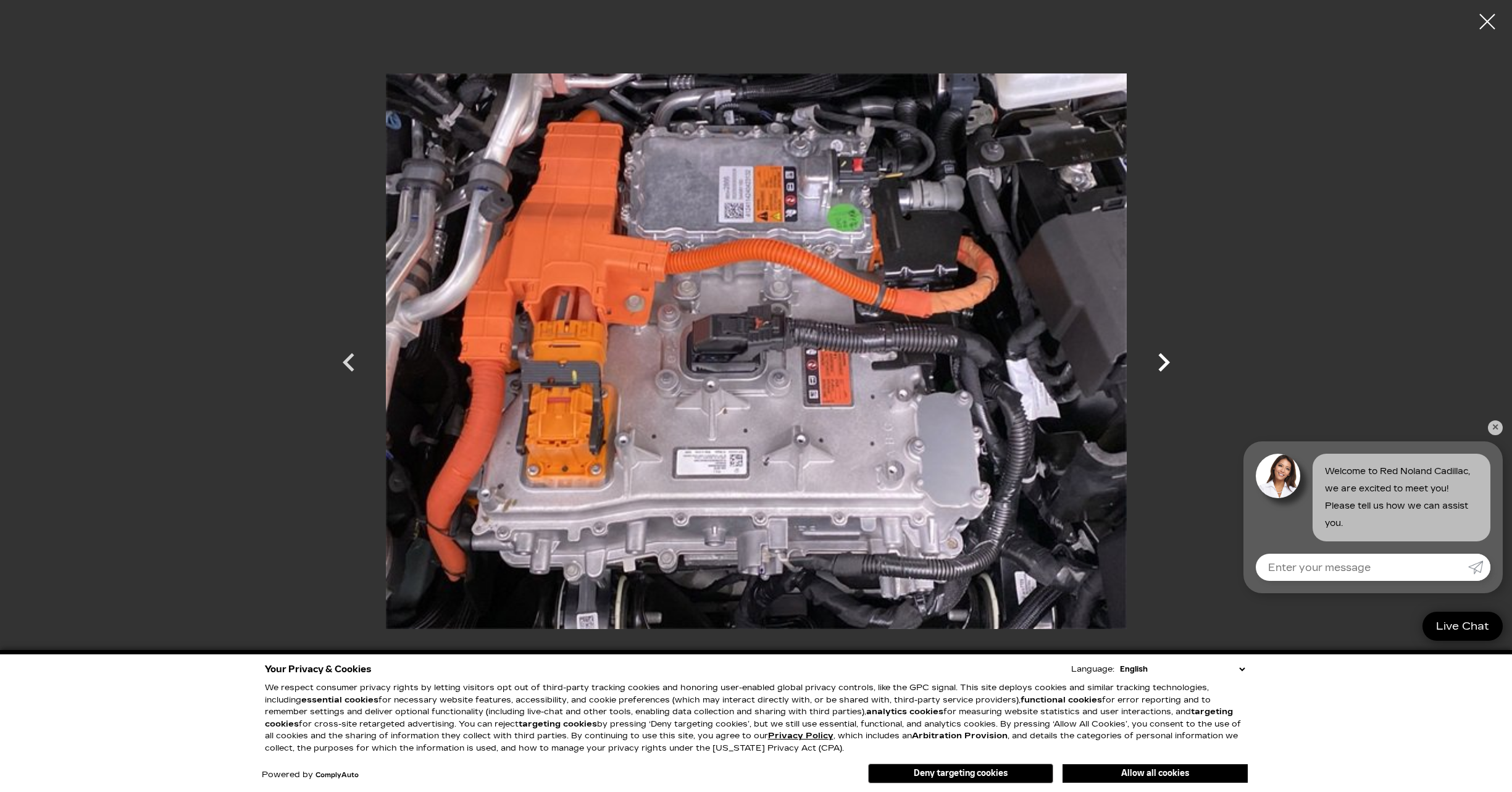
click at [1162, 361] on icon "Next" at bounding box center [1164, 363] width 37 height 37
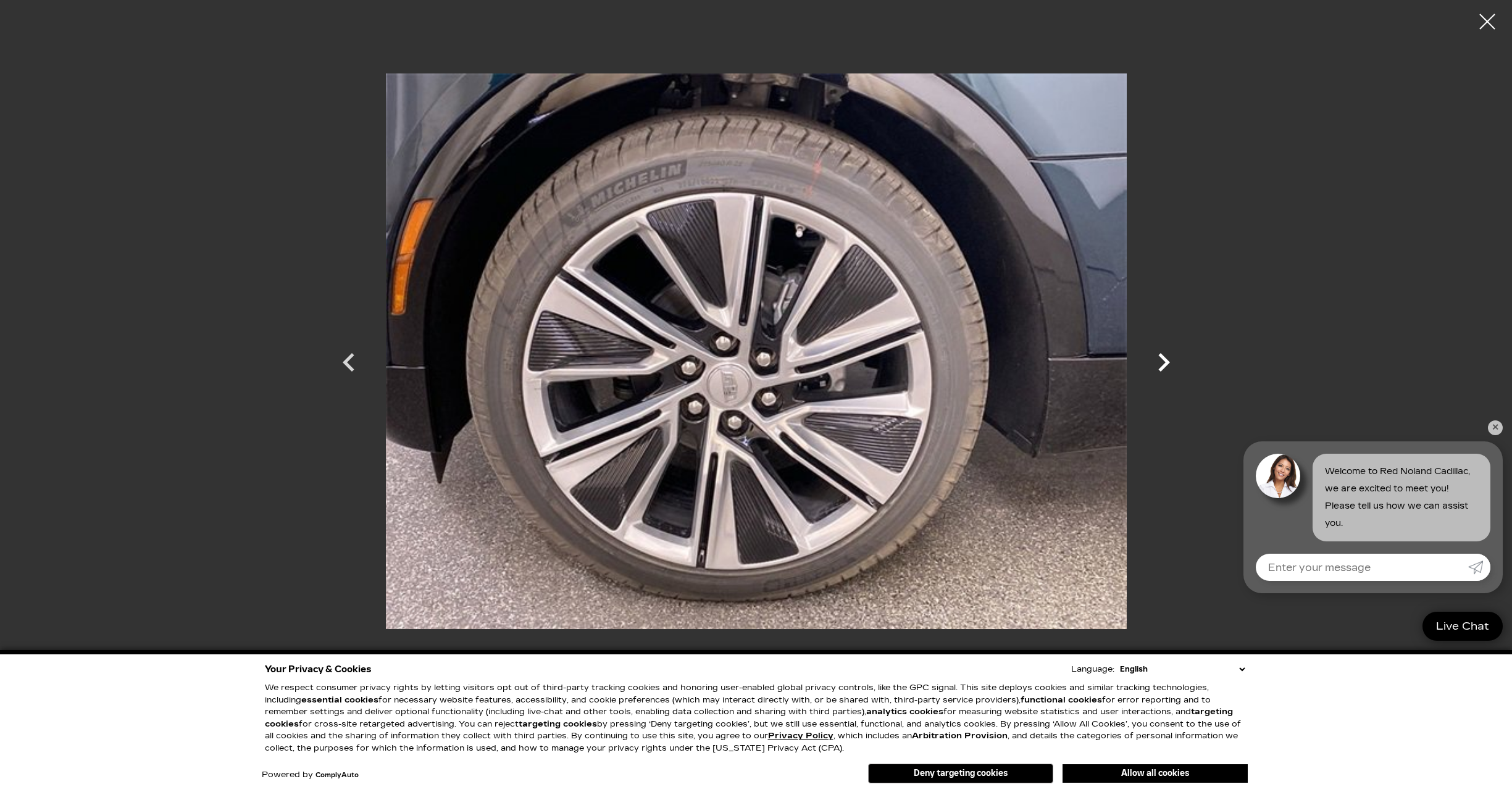
click at [1162, 361] on icon "Next" at bounding box center [1164, 363] width 37 height 37
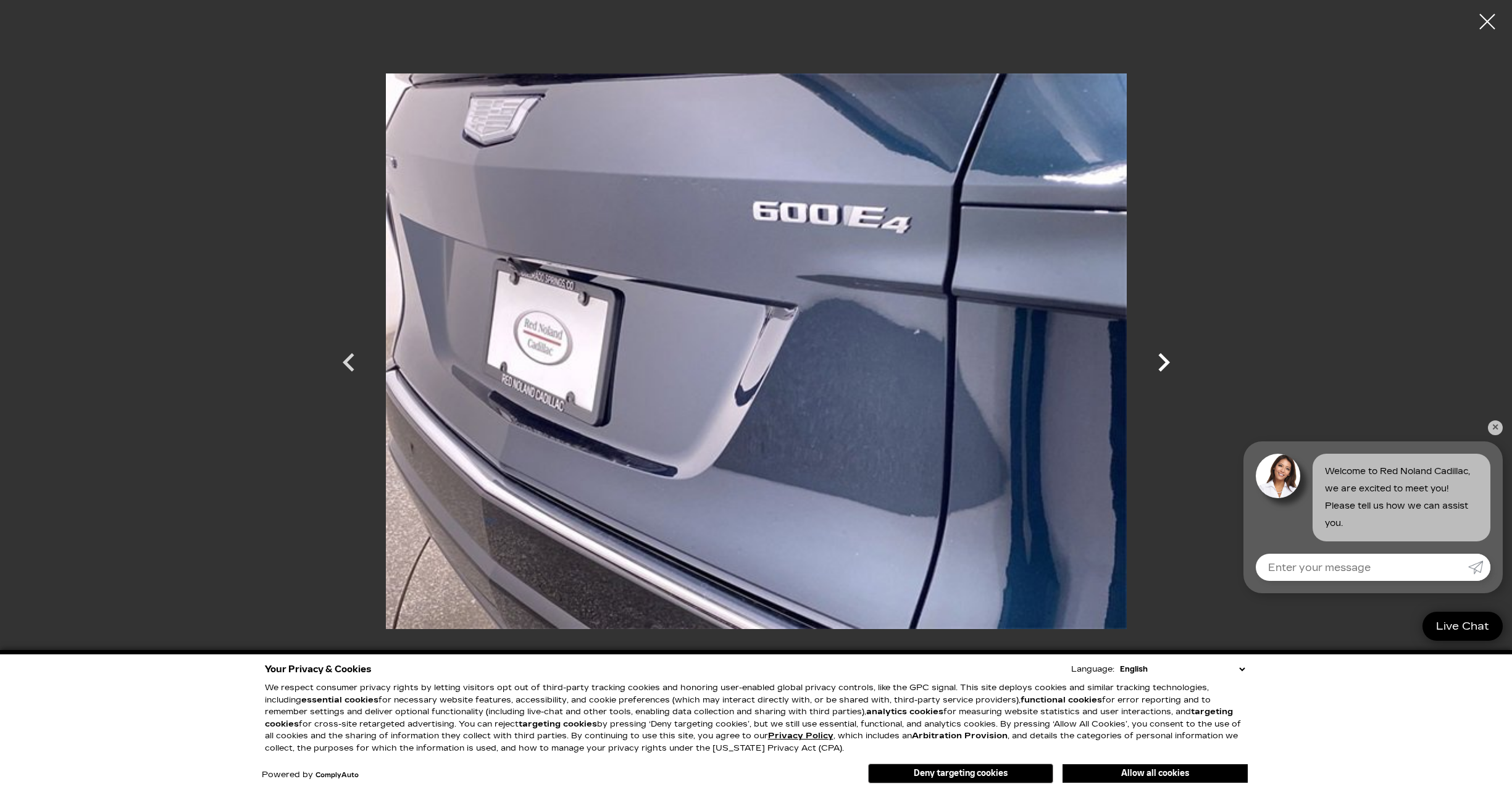
click at [1162, 361] on icon "Next" at bounding box center [1164, 363] width 37 height 37
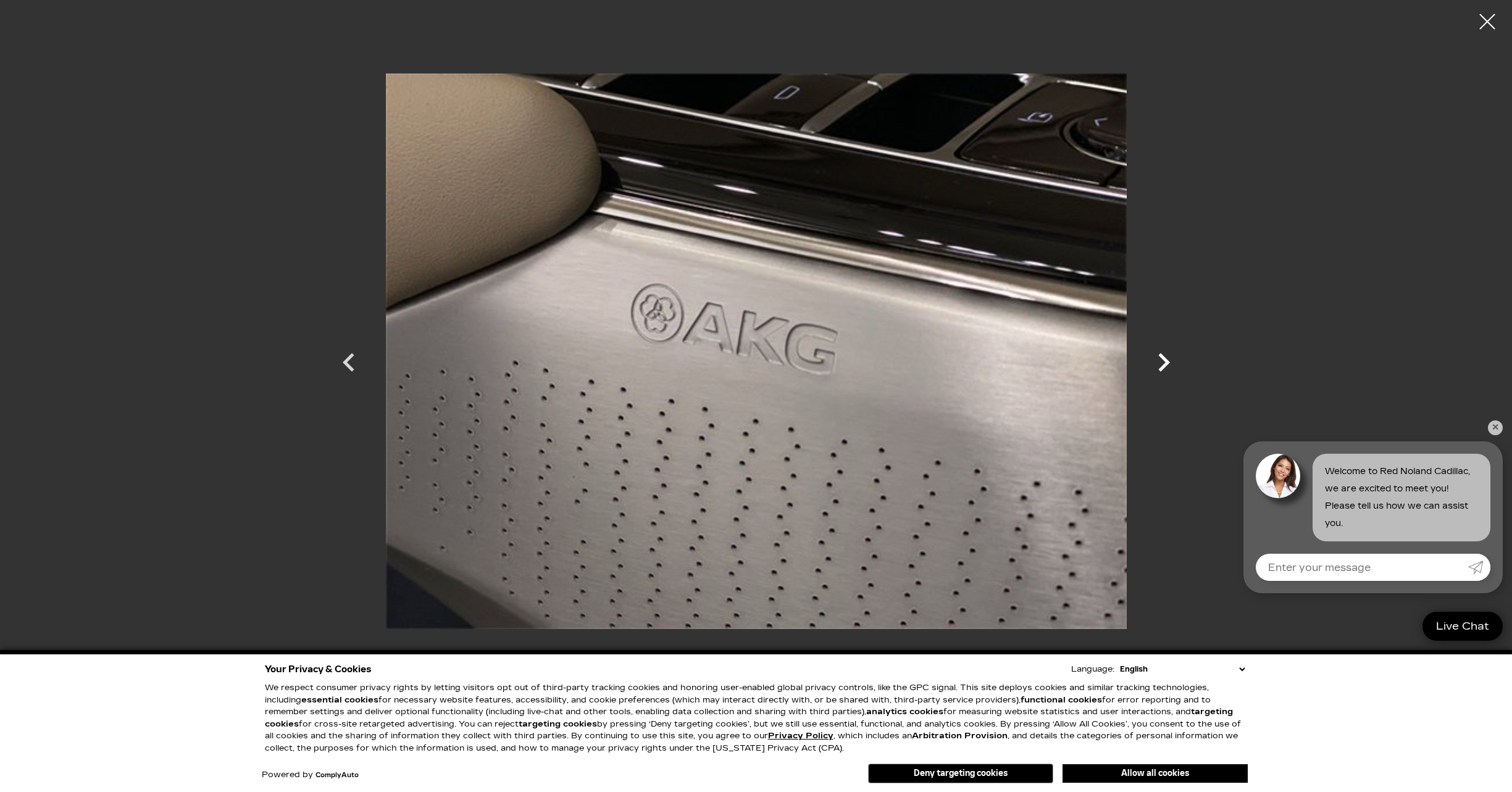
click at [1162, 361] on icon "Next" at bounding box center [1164, 363] width 37 height 37
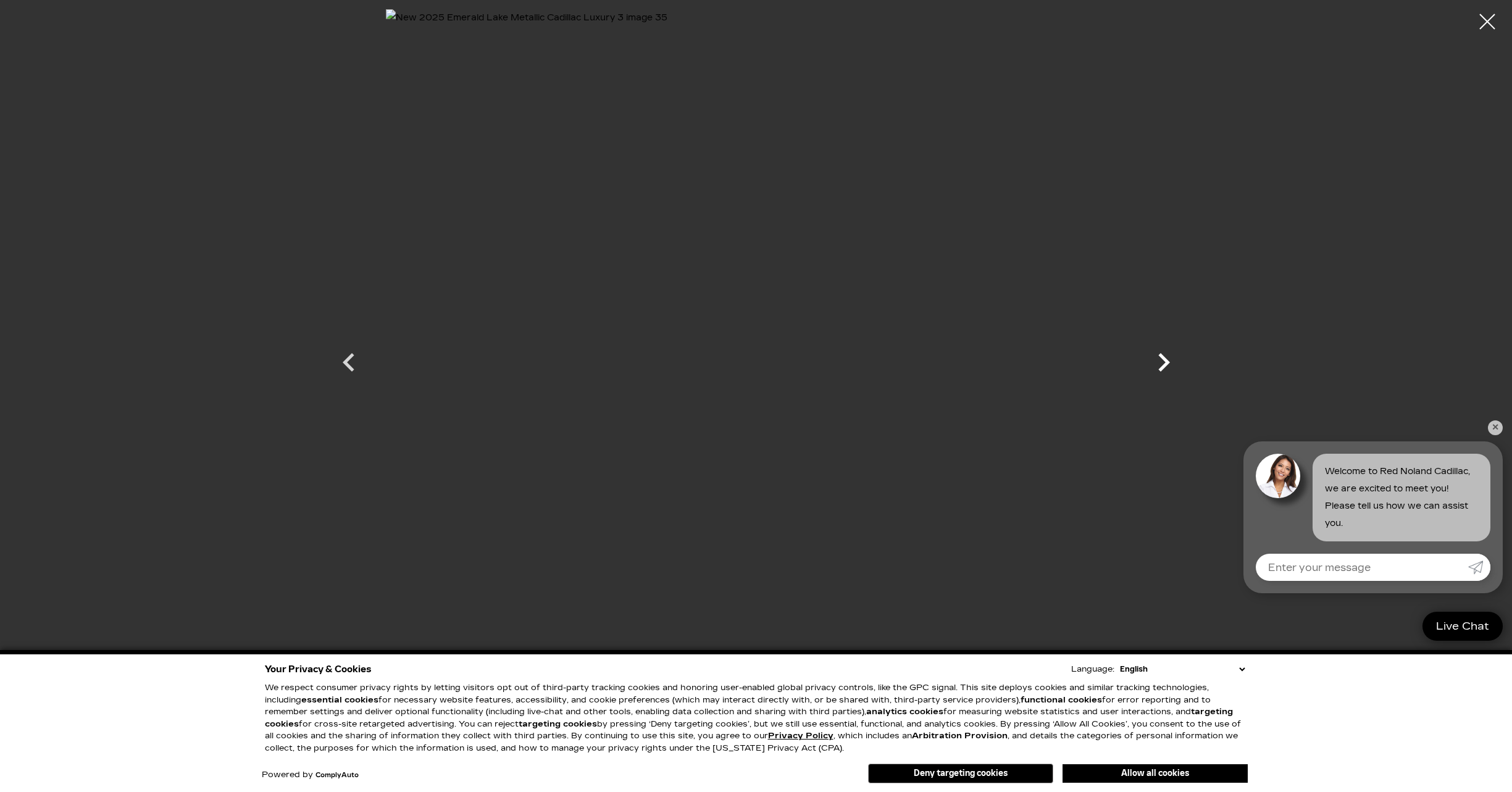
click at [1162, 361] on icon "Next" at bounding box center [1164, 363] width 37 height 37
click at [1485, 23] on div at bounding box center [1487, 21] width 33 height 33
